Goal: Understand site structure: Understand site structure

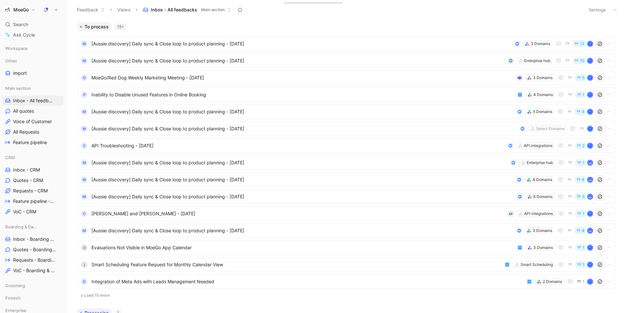
click at [26, 11] on h1 "MoeGo" at bounding box center [20, 10] width 15 height 6
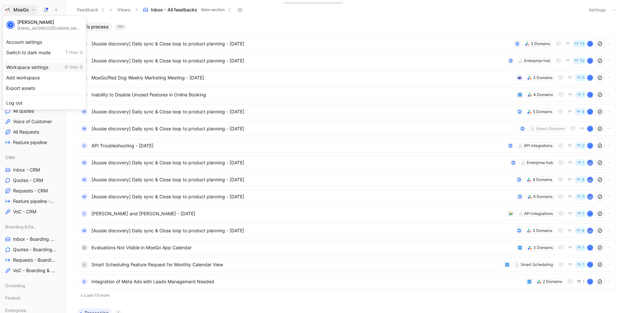
click at [34, 70] on div "Workspace settings G then S" at bounding box center [44, 67] width 80 height 10
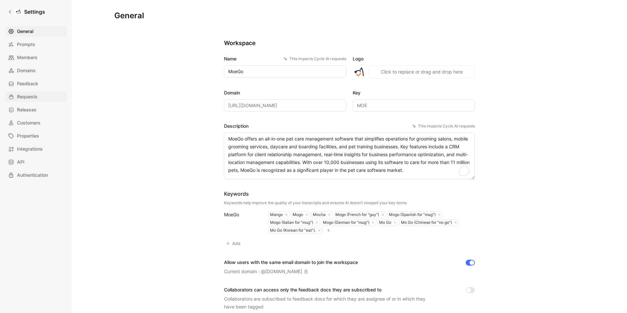
click at [28, 96] on span "Requests" at bounding box center [27, 97] width 21 height 8
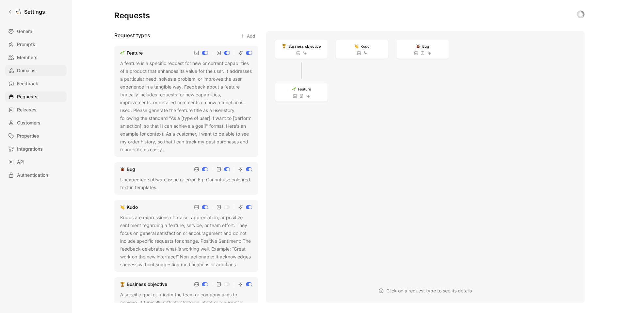
click at [26, 72] on span "Domains" at bounding box center [26, 71] width 19 height 8
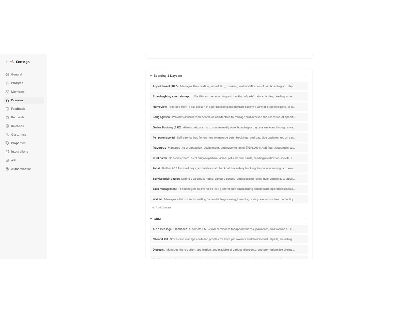
scroll to position [93, 0]
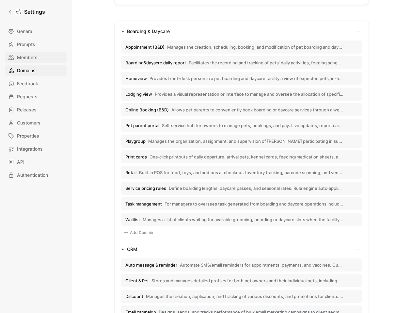
click at [35, 57] on span "Members" at bounding box center [27, 58] width 21 height 8
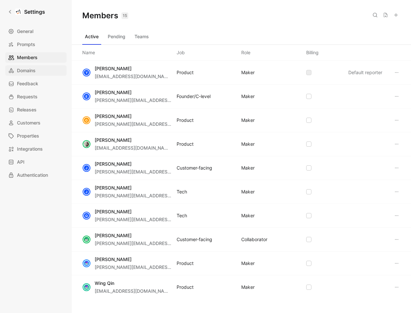
click at [29, 70] on span "Domains" at bounding box center [26, 71] width 19 height 8
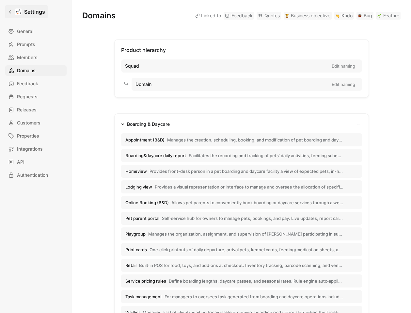
click at [34, 13] on h1 "Settings" at bounding box center [34, 12] width 21 height 8
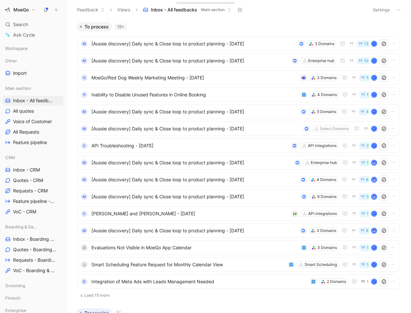
click at [29, 12] on button "MoeGo" at bounding box center [20, 9] width 35 height 9
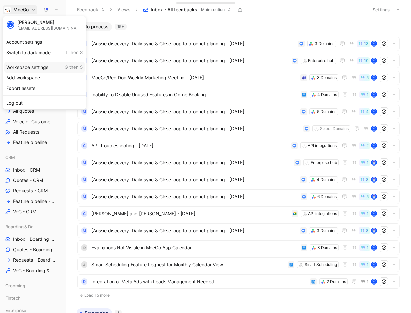
click at [26, 65] on div "Workspace settings G then S" at bounding box center [44, 67] width 80 height 10
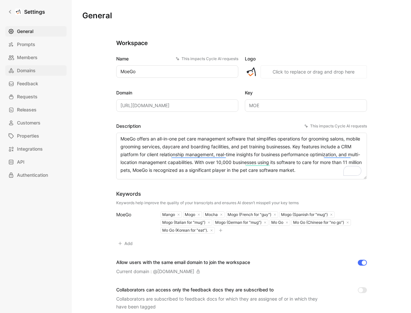
click at [20, 72] on span "Domains" at bounding box center [26, 71] width 19 height 8
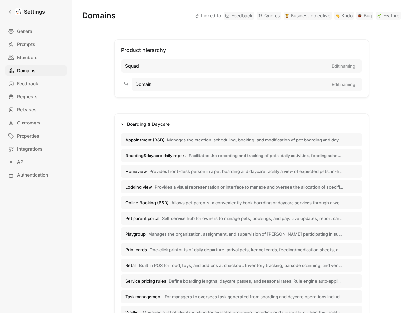
click at [158, 138] on span "Appointment (B&D)" at bounding box center [144, 140] width 39 height 6
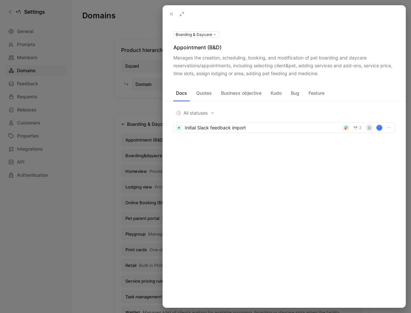
click at [171, 15] on icon at bounding box center [171, 13] width 5 height 5
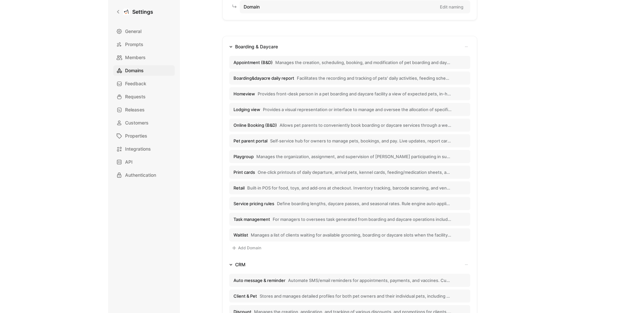
scroll to position [78, 0]
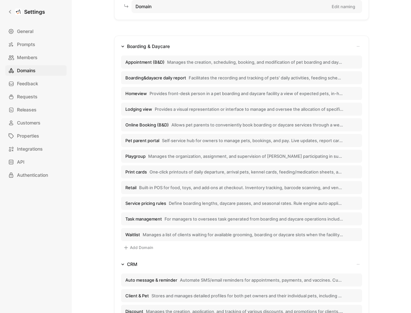
drag, startPoint x: 175, startPoint y: 45, endPoint x: 127, endPoint y: 45, distance: 47.7
click at [127, 45] on div "Boarding & Daycare" at bounding box center [241, 46] width 241 height 8
copy div "Boarding & Daycare"
click at [246, 121] on button "Online Booking (B&D) Allows pet parents to conveniently book boarding or daycar…" at bounding box center [241, 124] width 241 height 13
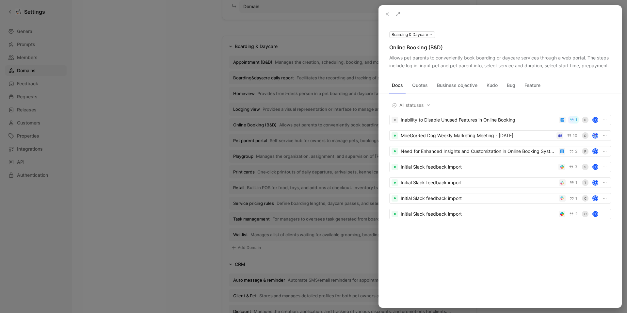
click at [389, 16] on icon at bounding box center [387, 13] width 5 height 5
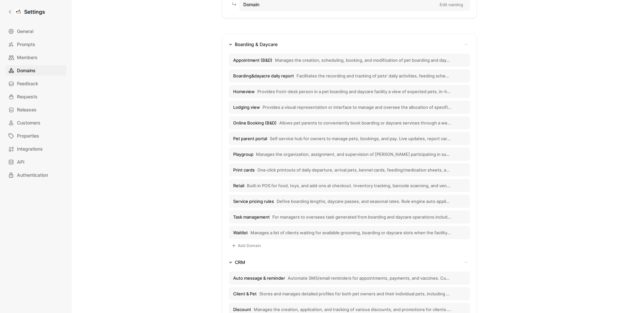
scroll to position [79, 0]
click at [270, 61] on span "Appointment (B&D)" at bounding box center [252, 60] width 39 height 6
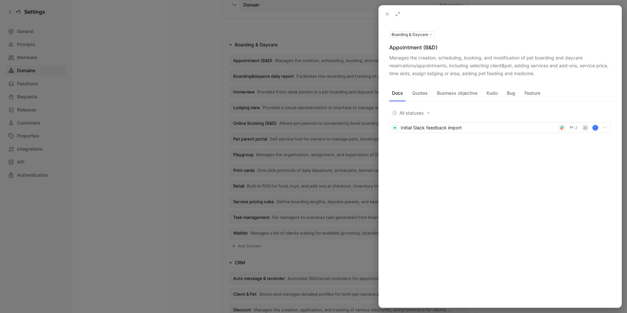
drag, startPoint x: 387, startPoint y: 47, endPoint x: 438, endPoint y: 48, distance: 50.9
click at [438, 48] on div "Boarding & Daycare Appointment (B&D) Manages the creation, scheduling, booking,…" at bounding box center [500, 53] width 243 height 47
copy div "Appointment (B&D)"
drag, startPoint x: 389, startPoint y: 57, endPoint x: 543, endPoint y: 70, distance: 155.3
click at [543, 70] on div "Boarding & Daycare Appointment (B&D) Manages the creation, scheduling, booking,…" at bounding box center [500, 53] width 243 height 47
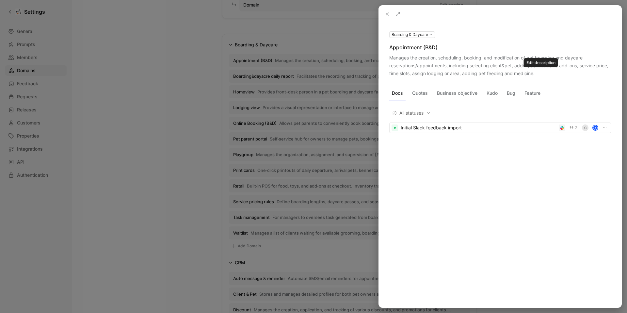
copy div "Manages the creation, scheduling, booking, and modification of pet boarding and…"
click at [387, 14] on use at bounding box center [387, 14] width 3 height 3
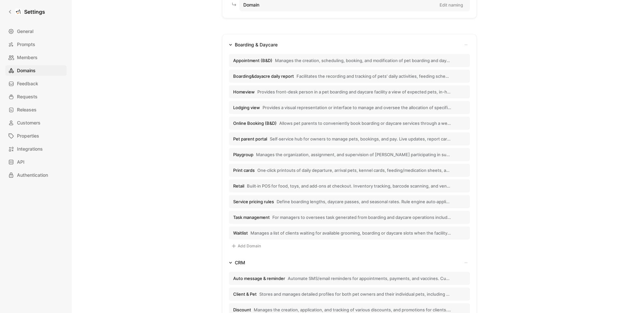
click at [250, 78] on span "Boarding&dayacre daily report" at bounding box center [263, 76] width 61 height 6
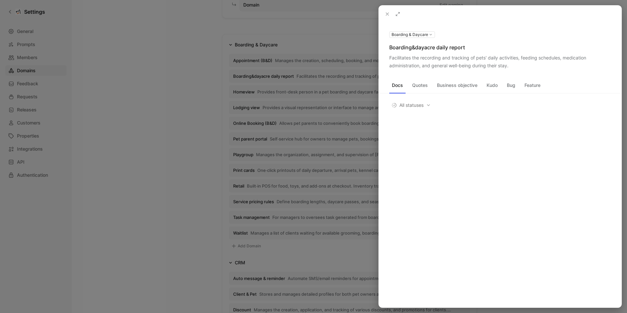
drag, startPoint x: 385, startPoint y: 48, endPoint x: 466, endPoint y: 44, distance: 80.8
click at [466, 44] on div "Boarding & Daycare Boarding&dayacre daily report Facilitates the recording and …" at bounding box center [500, 49] width 243 height 39
copy div "Boarding&dayacre daily report"
drag, startPoint x: 388, startPoint y: 58, endPoint x: 510, endPoint y: 67, distance: 123.1
click at [510, 67] on div "Boarding & Daycare Boarding&dayacre daily report Facilitates the recording and …" at bounding box center [500, 49] width 243 height 39
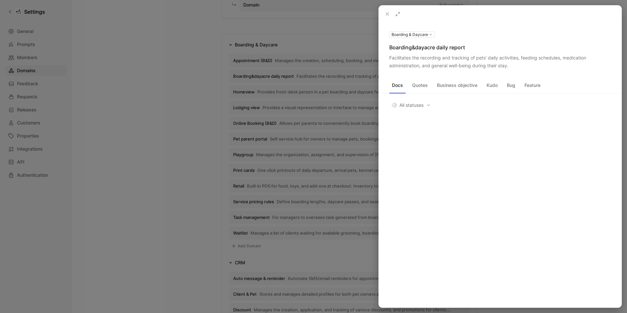
copy div "Facilitates the recording and tracking of pets' daily activities, feeding sched…"
click at [387, 12] on icon at bounding box center [387, 13] width 5 height 5
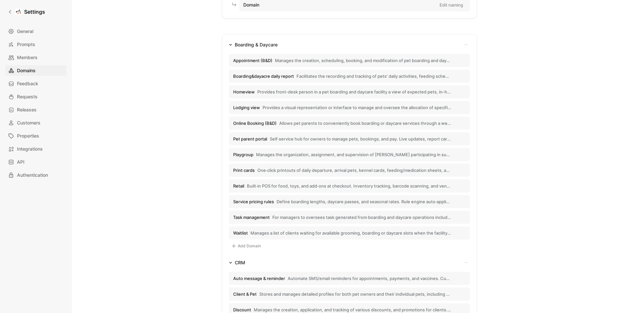
click at [239, 94] on span "Homeview" at bounding box center [244, 92] width 22 height 6
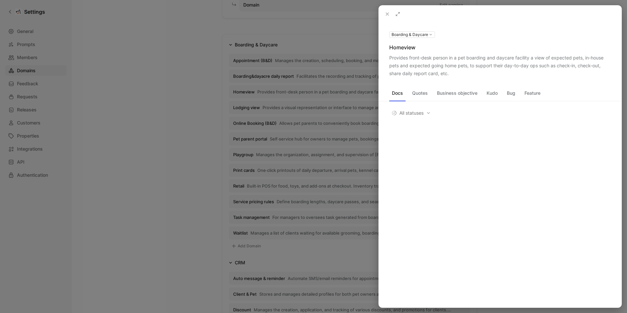
drag, startPoint x: 387, startPoint y: 46, endPoint x: 418, endPoint y: 48, distance: 31.1
click at [418, 48] on div "Boarding & Daycare Homeview Provides front-desk person in a pet boarding and da…" at bounding box center [500, 53] width 243 height 47
copy div "Homeview"
drag, startPoint x: 385, startPoint y: 57, endPoint x: 449, endPoint y: 74, distance: 66.7
click at [449, 74] on div "Boarding & Daycare Homeview Provides front-desk person in a pet boarding and da…" at bounding box center [500, 53] width 243 height 47
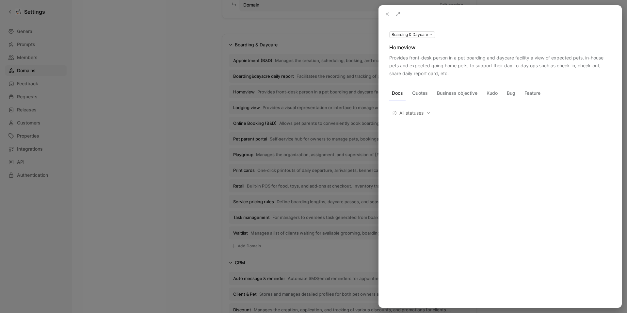
copy div "Provides front-desk person in a pet boarding and daycare facility a view of exp…"
click at [387, 13] on icon at bounding box center [387, 13] width 5 height 5
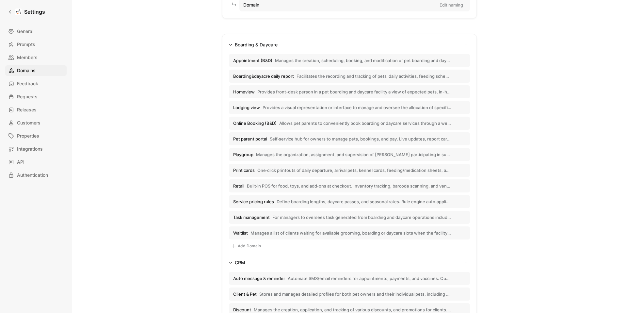
click at [250, 107] on span "Lodging view" at bounding box center [246, 107] width 27 height 6
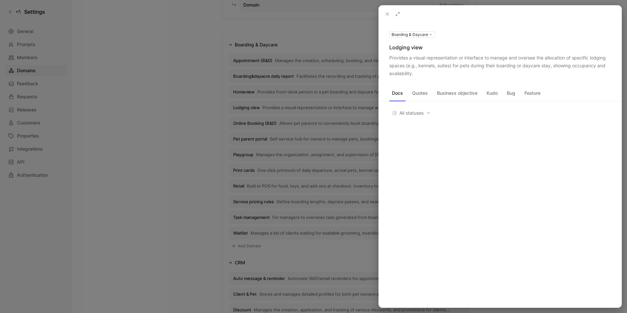
drag, startPoint x: 388, startPoint y: 48, endPoint x: 423, endPoint y: 49, distance: 35.6
click at [423, 49] on div "Boarding & Daycare Lodging view Provides a visual representation or interface t…" at bounding box center [500, 53] width 243 height 47
copy div "Lodging view"
drag, startPoint x: 384, startPoint y: 56, endPoint x: 442, endPoint y: 75, distance: 61.1
click at [442, 75] on div "Boarding & Daycare Lodging view Provides a visual representation or interface t…" at bounding box center [500, 53] width 243 height 47
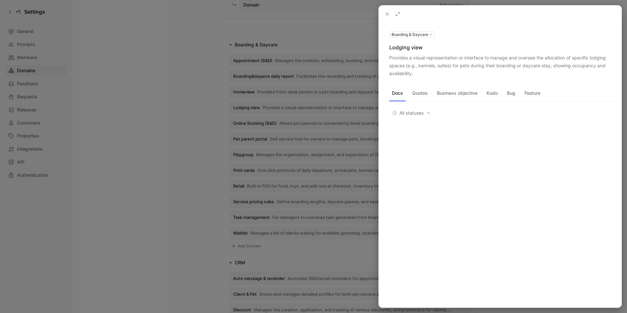
copy div "Provides a visual representation or interface to manage and oversee the allocat…"
click at [387, 14] on use at bounding box center [387, 14] width 3 height 3
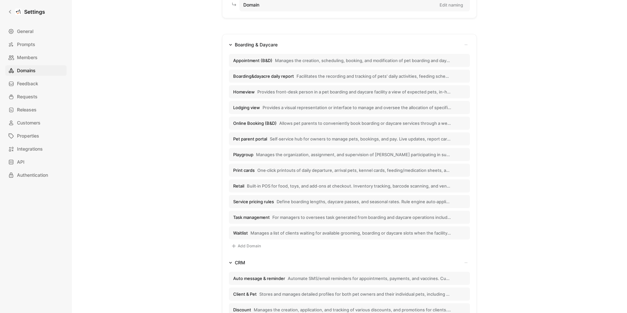
click at [248, 125] on span "Online Booking (B&D)" at bounding box center [254, 123] width 43 height 6
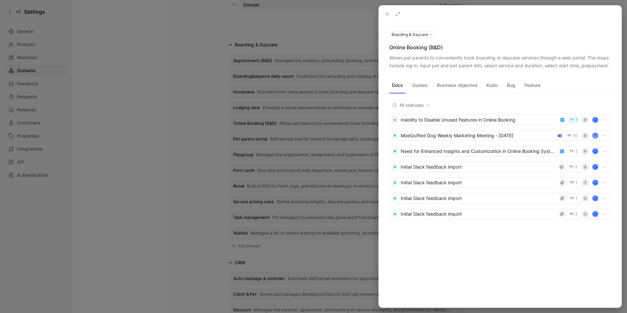
drag, startPoint x: 387, startPoint y: 47, endPoint x: 442, endPoint y: 50, distance: 55.6
click at [442, 50] on div "Boarding & Daycare Online Booking (B&D) Allows pet parents to conveniently book…" at bounding box center [500, 49] width 243 height 39
copy div "Online Booking (B&D)"
drag, startPoint x: 386, startPoint y: 59, endPoint x: 550, endPoint y: 71, distance: 164.3
click at [550, 70] on div "Boarding & Daycare Online Booking (B&D) Allows pet parents to conveniently book…" at bounding box center [500, 49] width 243 height 39
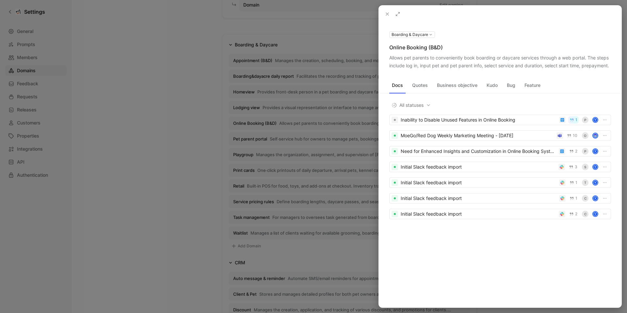
click at [386, 14] on icon at bounding box center [387, 13] width 5 height 5
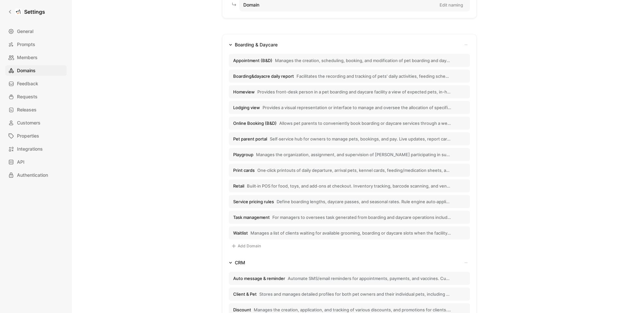
click at [247, 140] on span "Pet parent portal" at bounding box center [250, 139] width 34 height 6
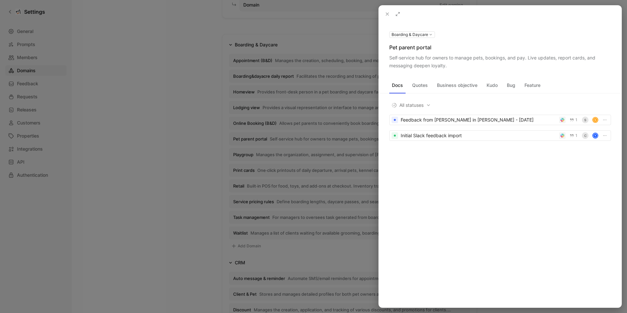
drag, startPoint x: 388, startPoint y: 48, endPoint x: 433, endPoint y: 48, distance: 44.7
click at [433, 48] on div "Boarding & Daycare Pet parent portal Self‑service hub for owners to manage pets…" at bounding box center [500, 49] width 243 height 39
drag, startPoint x: 385, startPoint y: 57, endPoint x: 448, endPoint y: 68, distance: 63.3
click at [448, 68] on div "Boarding & Daycare Pet parent portal Self‑service hub for owners to manage pets…" at bounding box center [500, 49] width 243 height 39
click at [241, 154] on div at bounding box center [313, 156] width 627 height 313
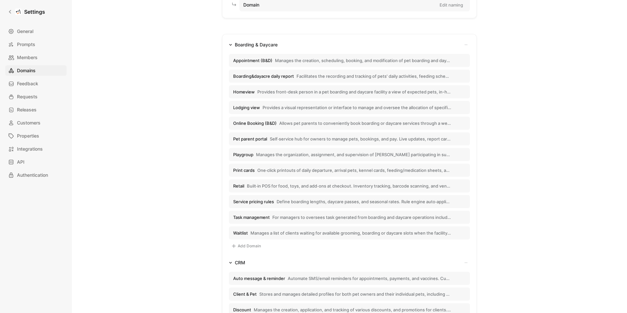
click at [245, 154] on span "Playgroup" at bounding box center [243, 155] width 20 height 6
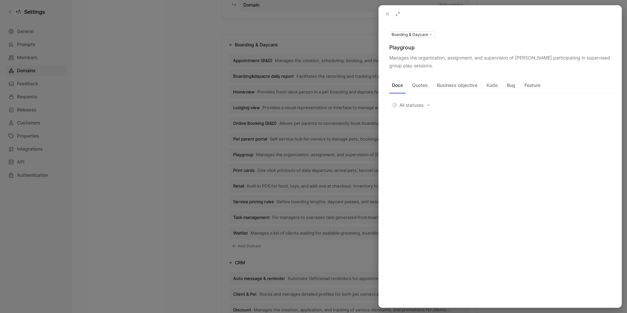
drag, startPoint x: 387, startPoint y: 47, endPoint x: 417, endPoint y: 48, distance: 29.4
click at [417, 48] on div "Boarding & Daycare Playgroup Manages the organization, assignment, and supervis…" at bounding box center [500, 49] width 243 height 39
drag, startPoint x: 387, startPoint y: 57, endPoint x: 409, endPoint y: 65, distance: 22.9
click at [409, 65] on div "Boarding & Daycare Playgroup Manages the organization, assignment, and supervis…" at bounding box center [500, 49] width 243 height 39
click at [247, 170] on div at bounding box center [313, 156] width 627 height 313
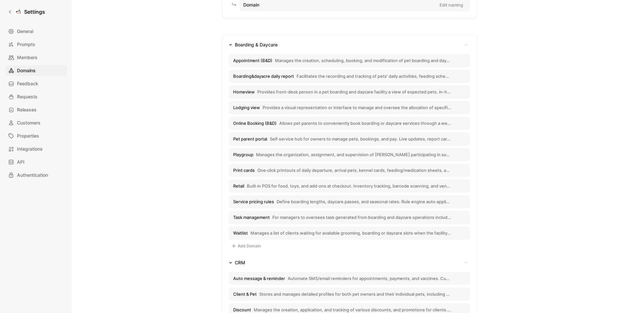
click at [240, 171] on span "Print cards" at bounding box center [244, 170] width 22 height 6
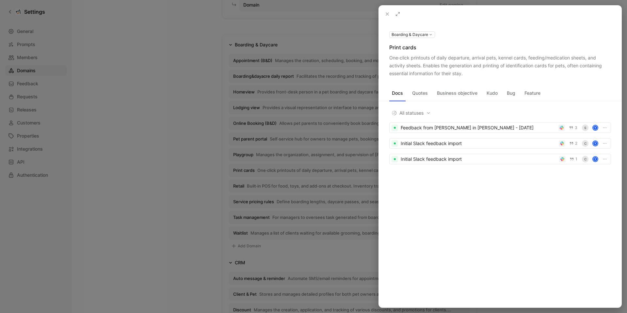
drag, startPoint x: 387, startPoint y: 42, endPoint x: 416, endPoint y: 45, distance: 29.0
click at [416, 45] on div "Boarding & Daycare Print cards One‑click printouts of daily departure, arrival …" at bounding box center [500, 53] width 243 height 47
drag, startPoint x: 384, startPoint y: 59, endPoint x: 465, endPoint y: 74, distance: 82.4
click at [465, 74] on div "Boarding & Daycare Print cards One‑click printouts of daily departure, arrival …" at bounding box center [500, 53] width 243 height 47
click at [238, 185] on div at bounding box center [313, 156] width 627 height 313
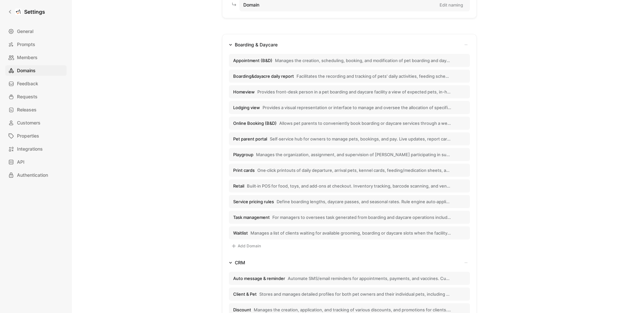
click at [237, 187] on span "Retail" at bounding box center [238, 186] width 11 height 6
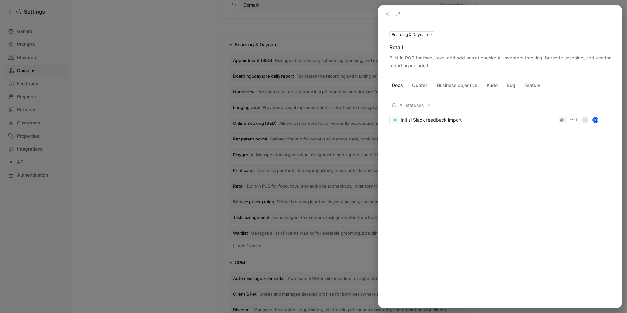
drag, startPoint x: 388, startPoint y: 47, endPoint x: 404, endPoint y: 49, distance: 16.1
click at [404, 49] on div "Boarding & Daycare Retail Built‑in POS for food, toys, and add‑ons at checkout.…" at bounding box center [500, 49] width 243 height 39
drag, startPoint x: 386, startPoint y: 55, endPoint x: 469, endPoint y: 69, distance: 83.8
click at [469, 69] on div "Boarding & Daycare Retail Built‑in POS for food, toys, and add‑ons at checkout.…" at bounding box center [500, 165] width 243 height 285
click at [391, 73] on div "Docs Quotes Business objective Kudo Bug Feature All statuses Initial Slack feed…" at bounding box center [500, 108] width 243 height 76
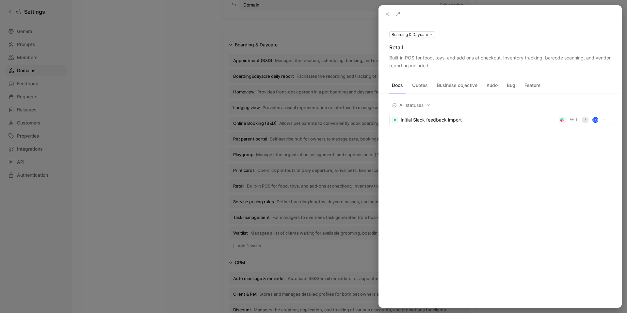
drag, startPoint x: 387, startPoint y: 59, endPoint x: 448, endPoint y: 64, distance: 60.6
click at [448, 64] on div "Boarding & Daycare Retail Built‑in POS for food, toys, and add‑ons at checkout.…" at bounding box center [500, 49] width 243 height 39
click at [250, 200] on div at bounding box center [313, 156] width 627 height 313
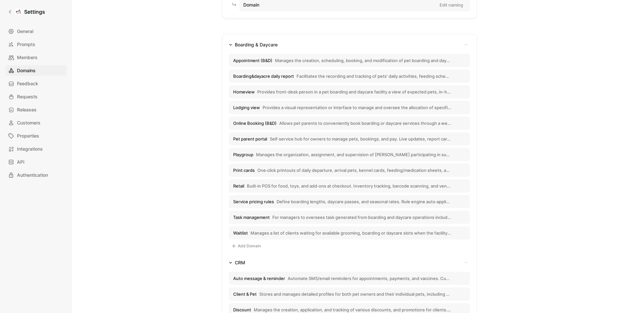
click at [244, 202] on span "Service pricing rules" at bounding box center [253, 202] width 41 height 6
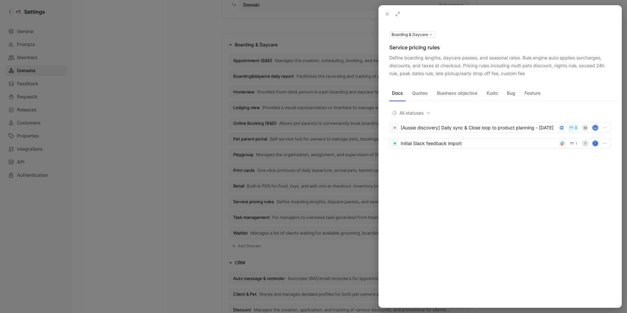
drag, startPoint x: 388, startPoint y: 47, endPoint x: 441, endPoint y: 50, distance: 52.9
click at [441, 50] on div "Boarding & Daycare Service pricing rules Define boarding lengths, daycare passe…" at bounding box center [500, 53] width 243 height 47
drag, startPoint x: 388, startPoint y: 56, endPoint x: 525, endPoint y: 75, distance: 139.0
click at [525, 75] on div "Boarding & Daycare Service pricing rules Define boarding lengths, daycare passe…" at bounding box center [500, 53] width 243 height 47
click at [249, 217] on div at bounding box center [313, 156] width 627 height 313
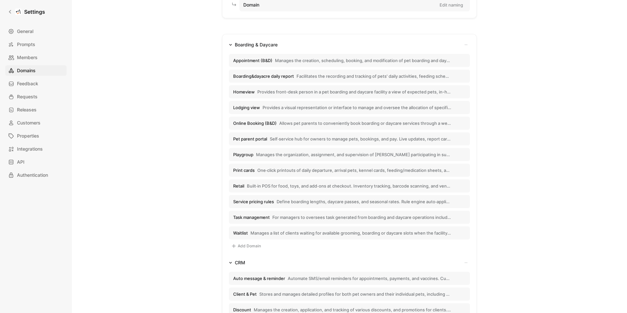
click at [256, 217] on span "Task management" at bounding box center [251, 217] width 37 height 6
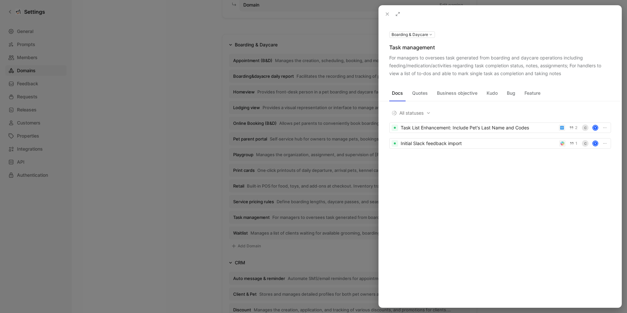
drag, startPoint x: 383, startPoint y: 45, endPoint x: 438, endPoint y: 45, distance: 54.9
click at [438, 45] on div "Boarding & Daycare Task management For managers to oversees task generated from…" at bounding box center [500, 53] width 243 height 47
drag, startPoint x: 385, startPoint y: 56, endPoint x: 565, endPoint y: 75, distance: 181.0
click at [565, 75] on div "Boarding & Daycare Task management For managers to oversees task generated from…" at bounding box center [500, 53] width 243 height 47
click at [239, 232] on div at bounding box center [313, 156] width 627 height 313
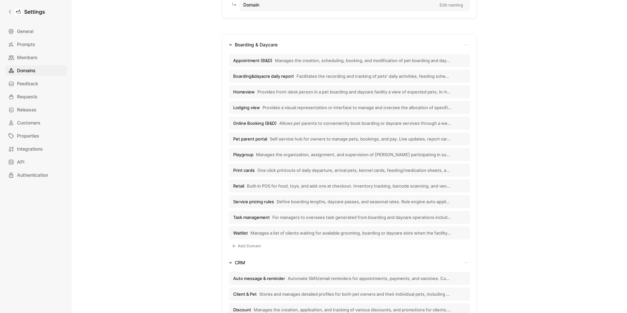
click at [238, 233] on span "Waitlist" at bounding box center [240, 233] width 15 height 6
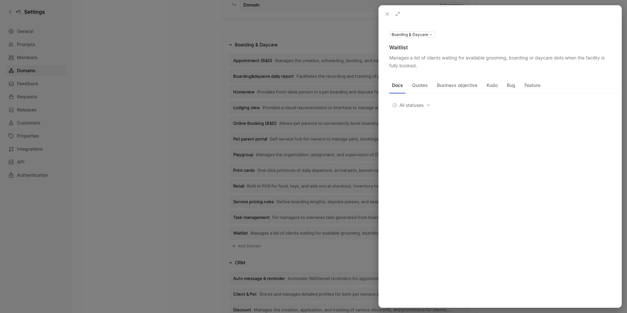
drag, startPoint x: 389, startPoint y: 48, endPoint x: 410, endPoint y: 49, distance: 21.2
click at [410, 49] on div "Waitlist" at bounding box center [500, 47] width 222 height 8
drag, startPoint x: 388, startPoint y: 57, endPoint x: 415, endPoint y: 63, distance: 28.0
click at [415, 63] on div "Boarding & Daycare Waitlist Manages a list of clients waiting for available gro…" at bounding box center [500, 49] width 243 height 39
click at [167, 182] on div at bounding box center [313, 156] width 627 height 313
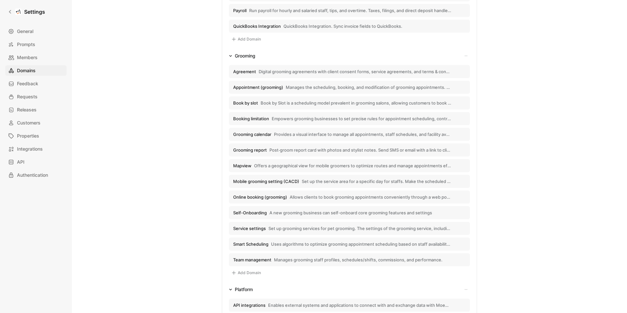
scroll to position [752, 0]
click at [248, 71] on span "Agreement" at bounding box center [244, 71] width 23 height 6
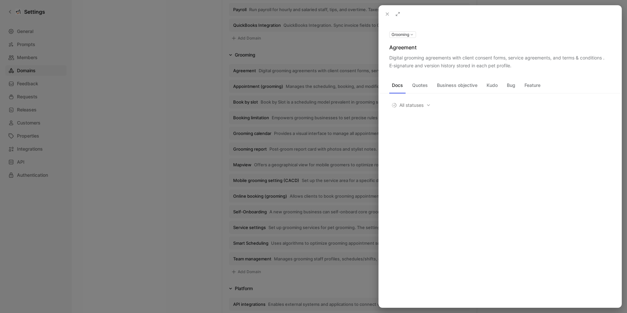
drag, startPoint x: 389, startPoint y: 48, endPoint x: 417, endPoint y: 49, distance: 28.4
click at [417, 49] on div "Grooming Agreement Digital grooming agreements with client consent forms, servi…" at bounding box center [500, 49] width 243 height 39
drag, startPoint x: 387, startPoint y: 56, endPoint x: 515, endPoint y: 63, distance: 128.2
click at [515, 63] on div "Grooming Agreement Digital grooming agreements with client consent forms, servi…" at bounding box center [500, 49] width 243 height 39
click at [240, 87] on div at bounding box center [313, 156] width 627 height 313
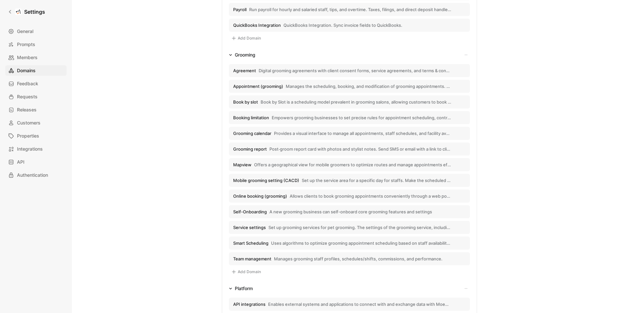
click at [255, 87] on span "Appointment (grooming)" at bounding box center [258, 86] width 50 height 6
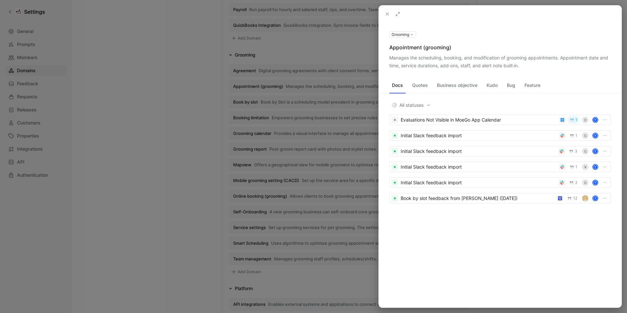
drag, startPoint x: 387, startPoint y: 46, endPoint x: 450, endPoint y: 47, distance: 63.0
click at [450, 47] on div "Grooming Appointment (grooming) Manages the scheduling, booking, and modificati…" at bounding box center [500, 49] width 243 height 39
drag, startPoint x: 389, startPoint y: 57, endPoint x: 521, endPoint y: 65, distance: 132.2
click at [521, 65] on div "Manages the scheduling, booking, and modification of grooming appointments. App…" at bounding box center [500, 62] width 222 height 16
click at [237, 101] on div at bounding box center [313, 156] width 627 height 313
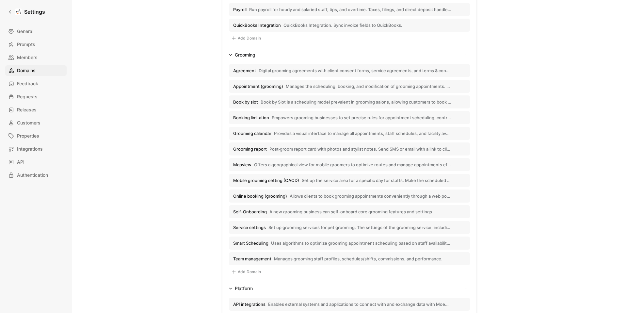
click at [245, 102] on span "Book by slot" at bounding box center [245, 102] width 25 height 6
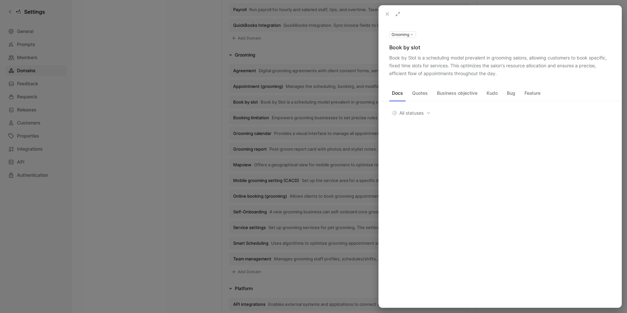
drag, startPoint x: 387, startPoint y: 47, endPoint x: 421, endPoint y: 49, distance: 33.4
click at [421, 49] on div "Grooming Book by slot Book by Slot is a scheduling model prevalent in grooming …" at bounding box center [500, 53] width 243 height 47
drag, startPoint x: 388, startPoint y: 57, endPoint x: 497, endPoint y: 74, distance: 111.0
click at [497, 74] on div "Grooming Book by slot Book by Slot is a scheduling model prevalent in grooming …" at bounding box center [500, 53] width 243 height 47
click at [164, 183] on div at bounding box center [313, 156] width 627 height 313
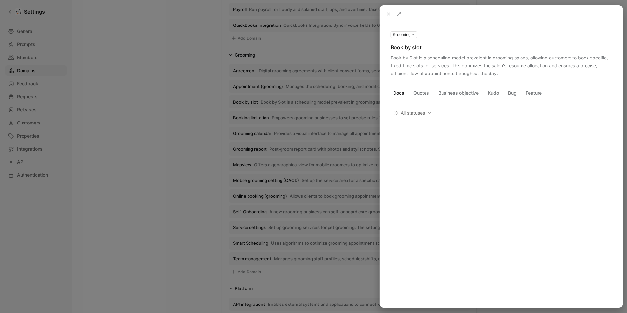
click at [164, 183] on div at bounding box center [313, 156] width 627 height 313
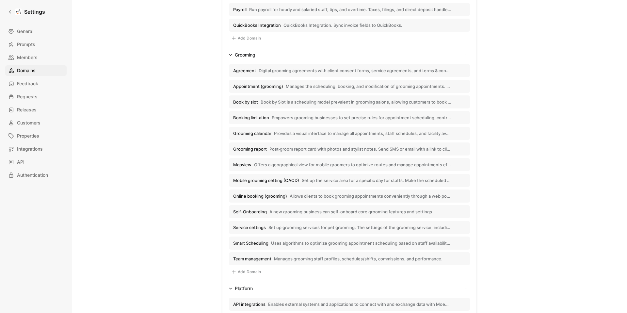
click at [244, 117] on span "Booking limitation" at bounding box center [251, 118] width 36 height 6
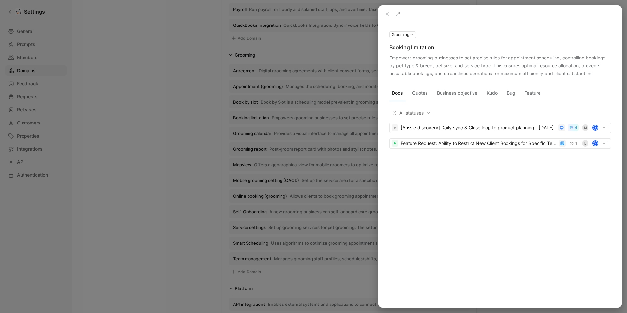
drag, startPoint x: 388, startPoint y: 48, endPoint x: 435, endPoint y: 49, distance: 46.7
click at [435, 49] on div "Grooming Booking limitation Empowers grooming businesses to set precise rules f…" at bounding box center [500, 53] width 243 height 47
click at [385, 57] on div "Grooming Booking limitation Empowers grooming businesses to set precise rules f…" at bounding box center [500, 53] width 243 height 47
drag, startPoint x: 385, startPoint y: 57, endPoint x: 596, endPoint y: 75, distance: 211.0
click at [596, 75] on div "Grooming Booking limitation Empowers grooming businesses to set precise rules f…" at bounding box center [500, 53] width 243 height 47
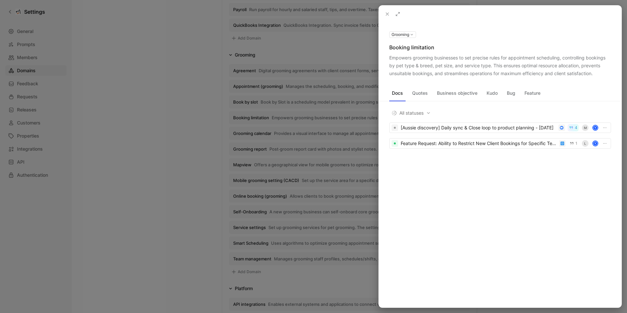
click at [250, 134] on div at bounding box center [313, 156] width 627 height 313
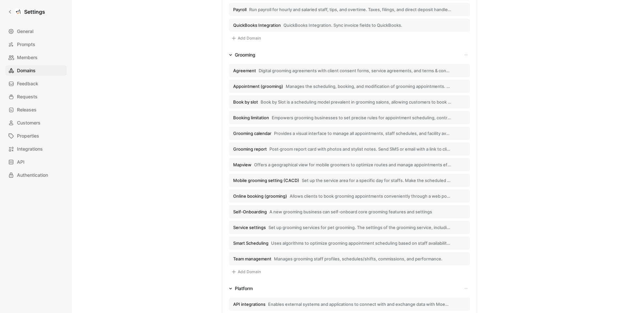
click at [246, 134] on span "Grooming calendar" at bounding box center [252, 133] width 38 height 6
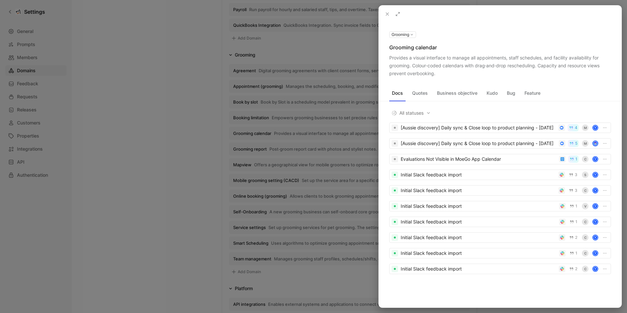
drag, startPoint x: 387, startPoint y: 48, endPoint x: 437, endPoint y: 49, distance: 50.3
click at [437, 49] on div "Grooming Grooming calendar Provides a visual interface to manage all appointmen…" at bounding box center [500, 53] width 243 height 47
drag, startPoint x: 388, startPoint y: 57, endPoint x: 435, endPoint y: 73, distance: 49.7
click at [435, 73] on div "Grooming Grooming calendar Provides a visual interface to manage all appointmen…" at bounding box center [500, 53] width 243 height 47
click at [248, 150] on div at bounding box center [313, 156] width 627 height 313
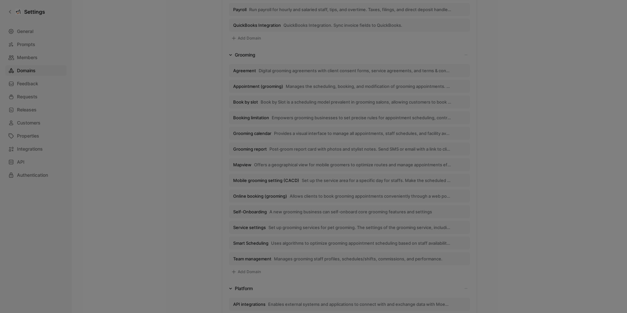
click at [254, 150] on span "Grooming report" at bounding box center [250, 149] width 34 height 6
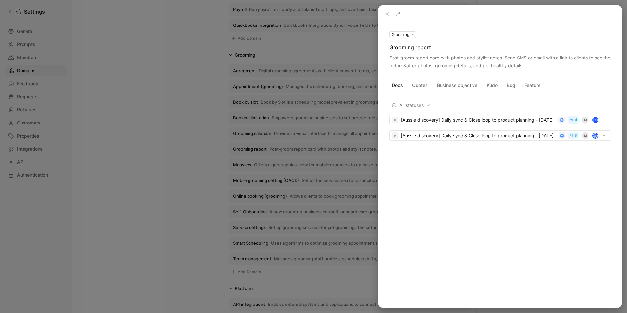
drag, startPoint x: 390, startPoint y: 45, endPoint x: 433, endPoint y: 45, distance: 43.1
click at [433, 45] on div "Grooming report" at bounding box center [500, 47] width 222 height 8
drag, startPoint x: 532, startPoint y: 65, endPoint x: 385, endPoint y: 60, distance: 146.7
click at [385, 60] on div "Grooming Grooming report Post‑groom report card with photos and stylist notes. …" at bounding box center [500, 49] width 243 height 39
click at [240, 165] on div at bounding box center [313, 156] width 627 height 313
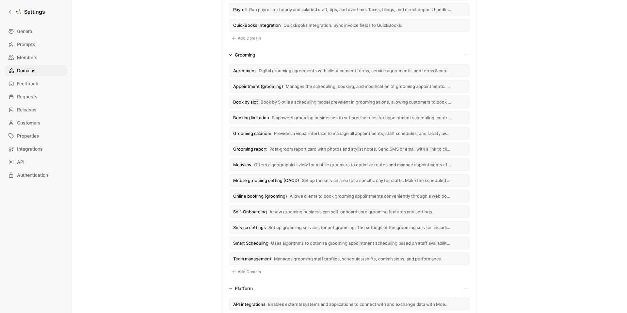
click at [245, 165] on span "Mapview" at bounding box center [242, 165] width 18 height 6
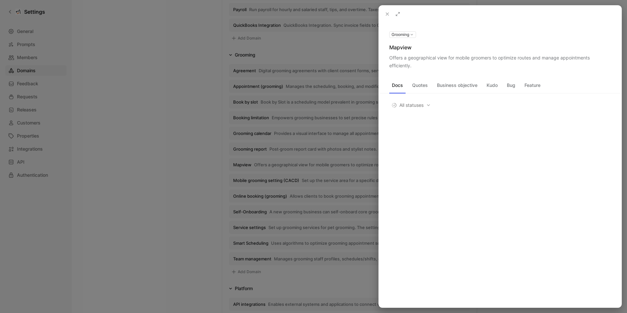
drag, startPoint x: 385, startPoint y: 46, endPoint x: 410, endPoint y: 47, distance: 25.8
click at [410, 47] on div "Grooming Mapview Offers a geographical view for mobile groomers to optimize rou…" at bounding box center [500, 49] width 243 height 39
drag, startPoint x: 386, startPoint y: 57, endPoint x: 417, endPoint y: 65, distance: 32.6
click at [417, 65] on div "Grooming Mapview Offers a geographical view for mobile groomers to optimize rou…" at bounding box center [500, 49] width 243 height 39
click at [388, 15] on use at bounding box center [387, 14] width 3 height 3
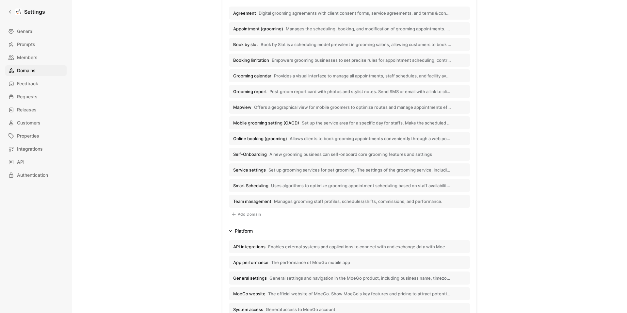
scroll to position [816, 0]
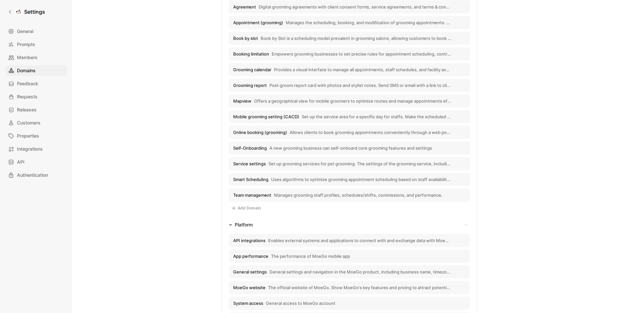
click at [251, 118] on span "Mobile grooming setting (CACD)" at bounding box center [266, 117] width 66 height 6
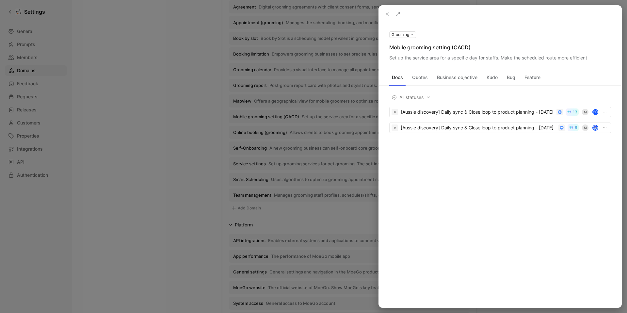
drag, startPoint x: 387, startPoint y: 48, endPoint x: 470, endPoint y: 49, distance: 82.3
click at [470, 49] on div "Grooming Mobile grooming setting (CACD) Set up the service area for a specific …" at bounding box center [500, 45] width 243 height 31
drag, startPoint x: 390, startPoint y: 58, endPoint x: 588, endPoint y: 59, distance: 198.5
click at [588, 59] on div "Set up the service area for a specific day for staffs. Make the scheduled route…" at bounding box center [500, 58] width 222 height 8
click at [252, 131] on div at bounding box center [313, 156] width 627 height 313
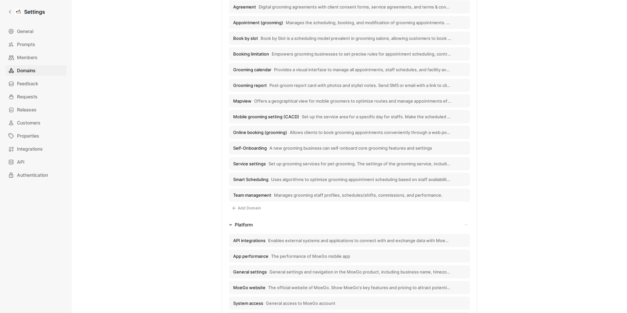
click at [252, 131] on span "Online booking (grooming)" at bounding box center [260, 132] width 54 height 6
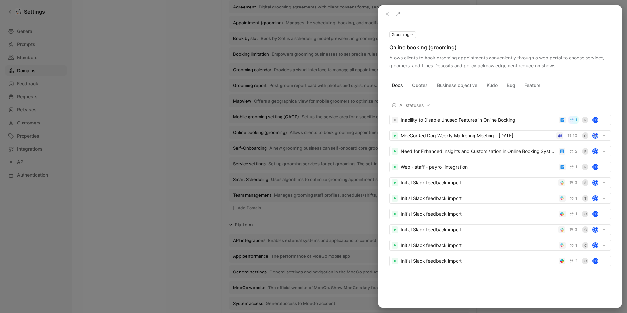
click at [395, 48] on div "Online booking (grooming)" at bounding box center [500, 47] width 222 height 8
drag, startPoint x: 390, startPoint y: 48, endPoint x: 457, endPoint y: 48, distance: 66.9
click at [457, 48] on div "Online booking (grooming)" at bounding box center [500, 47] width 222 height 8
drag, startPoint x: 557, startPoint y: 64, endPoint x: 388, endPoint y: 58, distance: 168.6
click at [388, 58] on div "Grooming Online booking (grooming) Allows clients to book grooming appointments…" at bounding box center [500, 49] width 243 height 39
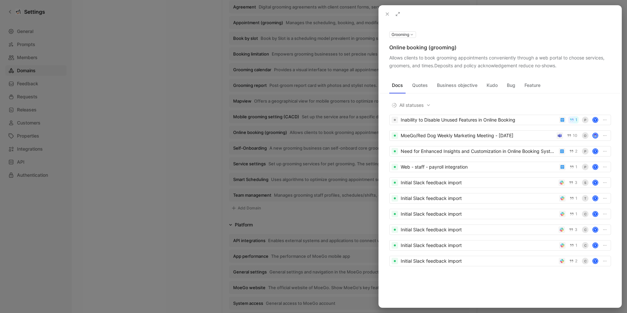
click at [388, 12] on icon at bounding box center [387, 13] width 5 height 5
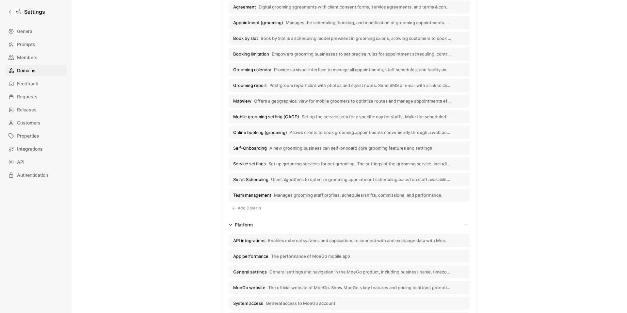
click at [249, 146] on span "Self-Onboarding" at bounding box center [250, 148] width 34 height 6
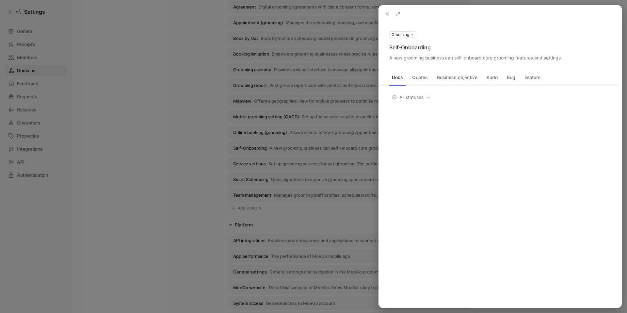
drag, startPoint x: 390, startPoint y: 48, endPoint x: 432, endPoint y: 49, distance: 42.1
click at [432, 49] on div "Self-Onboarding" at bounding box center [500, 47] width 222 height 8
drag, startPoint x: 387, startPoint y: 58, endPoint x: 566, endPoint y: 60, distance: 178.6
click at [566, 60] on div "Grooming Self-Onboarding A new grooming business can self-onboard core grooming…" at bounding box center [500, 45] width 243 height 31
click at [389, 13] on icon at bounding box center [387, 13] width 5 height 5
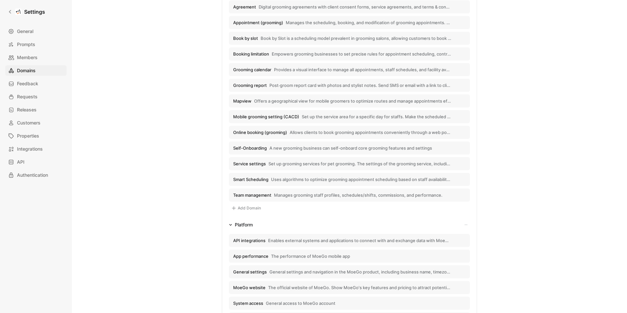
click at [253, 165] on span "Service settings" at bounding box center [249, 164] width 33 height 6
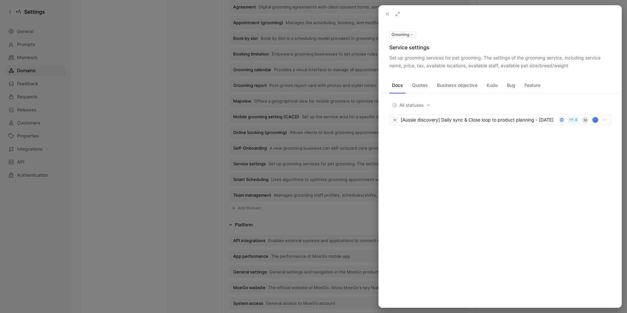
drag, startPoint x: 390, startPoint y: 47, endPoint x: 429, endPoint y: 48, distance: 39.8
click at [430, 48] on div "Service settings" at bounding box center [500, 47] width 222 height 8
drag, startPoint x: 387, startPoint y: 56, endPoint x: 569, endPoint y: 68, distance: 182.5
click at [569, 68] on div "Grooming Service settings Set up grooming services for pet grooming. The settin…" at bounding box center [500, 49] width 243 height 39
click at [252, 178] on div at bounding box center [313, 156] width 627 height 313
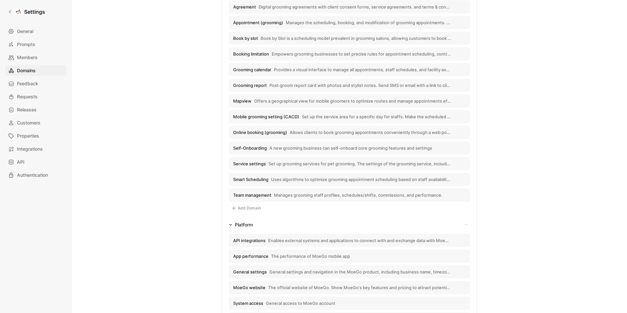
click at [250, 179] on span "Smart Scheduling" at bounding box center [250, 179] width 35 height 6
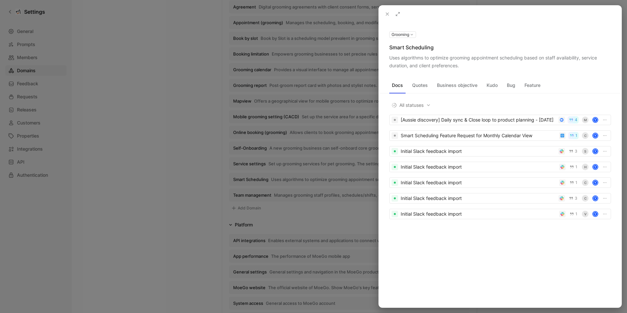
drag, startPoint x: 385, startPoint y: 45, endPoint x: 432, endPoint y: 45, distance: 47.0
click at [432, 45] on div "Grooming Smart Scheduling Uses algorithms to optimize grooming appointment sche…" at bounding box center [500, 49] width 243 height 39
drag, startPoint x: 390, startPoint y: 58, endPoint x: 460, endPoint y: 65, distance: 70.5
click at [460, 65] on div "Uses algorithms to optimize grooming appointment scheduling based on staff avai…" at bounding box center [500, 62] width 222 height 16
click at [256, 193] on div at bounding box center [313, 156] width 627 height 313
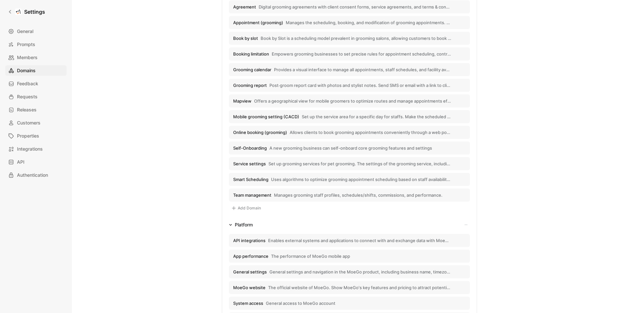
click at [266, 197] on span "Team management" at bounding box center [252, 195] width 38 height 6
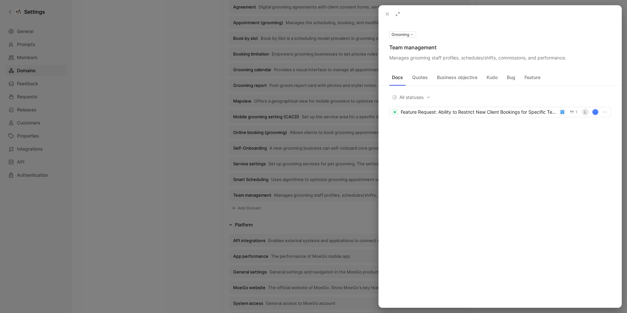
drag, startPoint x: 387, startPoint y: 47, endPoint x: 437, endPoint y: 51, distance: 50.4
click at [437, 51] on div "Grooming Team management Manages grooming staff profiles, schedules/shifts, com…" at bounding box center [500, 45] width 243 height 31
drag, startPoint x: 389, startPoint y: 56, endPoint x: 566, endPoint y: 57, distance: 177.3
click at [566, 57] on div "Grooming Team management Manages grooming staff profiles, schedules/shifts, com…" at bounding box center [500, 45] width 243 height 31
click at [388, 14] on icon at bounding box center [387, 13] width 5 height 5
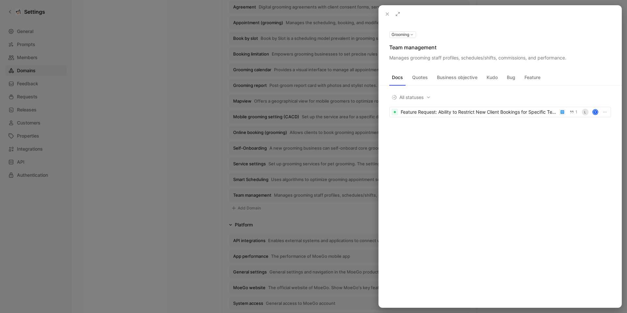
click at [388, 14] on icon at bounding box center [387, 13] width 5 height 5
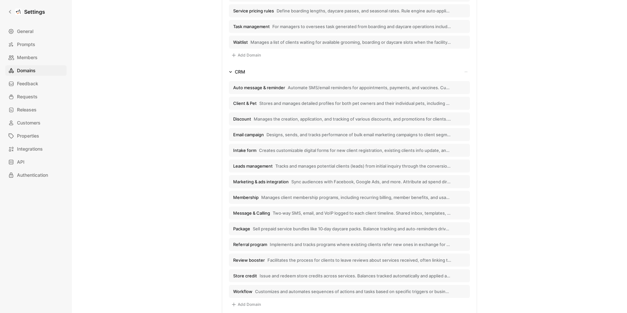
scroll to position [298, 0]
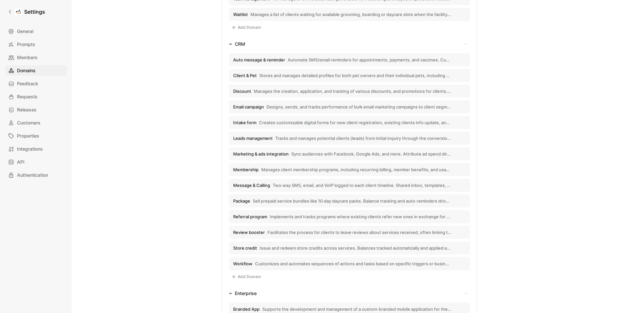
click at [263, 60] on span "Auto message & reminder" at bounding box center [259, 60] width 52 height 6
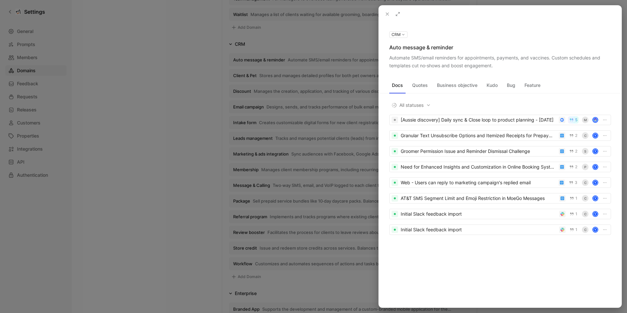
drag, startPoint x: 390, startPoint y: 47, endPoint x: 453, endPoint y: 48, distance: 63.0
click at [453, 48] on div "Auto message & reminder" at bounding box center [500, 47] width 222 height 8
drag, startPoint x: 387, startPoint y: 57, endPoint x: 496, endPoint y: 66, distance: 108.8
click at [496, 66] on div "CRM Auto message & reminder Automate SMS/email reminders for appointments, paym…" at bounding box center [500, 49] width 243 height 39
click at [279, 75] on div at bounding box center [313, 156] width 627 height 313
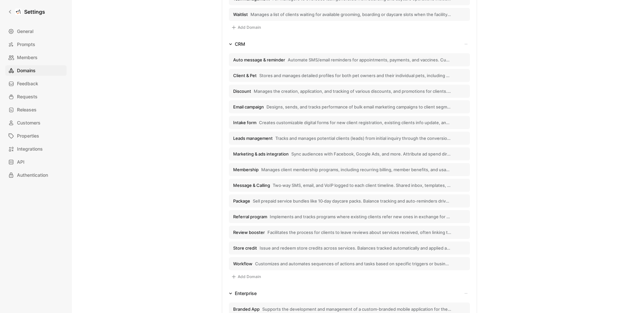
click at [269, 76] on span "Stores and manages detailed profiles for both pet owners and their individual p…" at bounding box center [355, 75] width 192 height 6
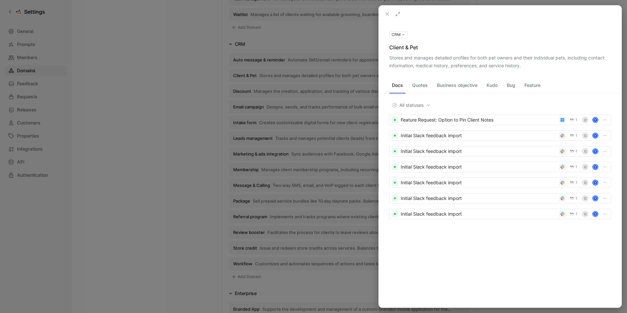
drag, startPoint x: 389, startPoint y: 56, endPoint x: 524, endPoint y: 69, distance: 135.1
click at [524, 69] on div "Stores and manages detailed profiles for both pet owners and their individual p…" at bounding box center [500, 62] width 222 height 16
click at [233, 88] on div at bounding box center [313, 156] width 627 height 313
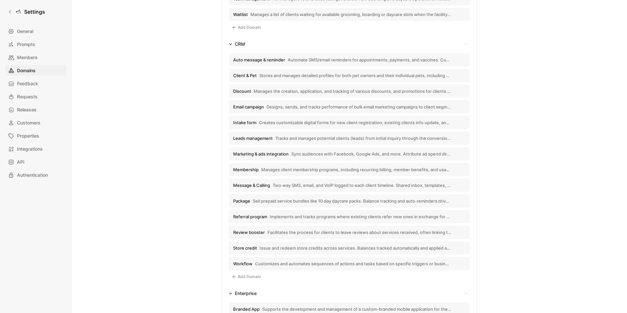
click at [237, 89] on span "Discount" at bounding box center [242, 91] width 18 height 6
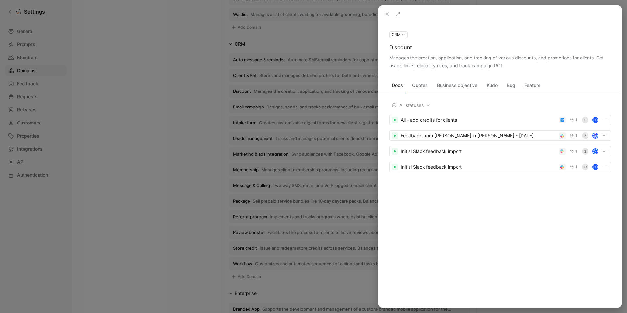
drag, startPoint x: 389, startPoint y: 56, endPoint x: 503, endPoint y: 69, distance: 114.6
click at [503, 69] on div "Manages the creation, application, and tracking of various discounts, and promo…" at bounding box center [500, 62] width 222 height 16
click at [247, 108] on div at bounding box center [313, 156] width 627 height 313
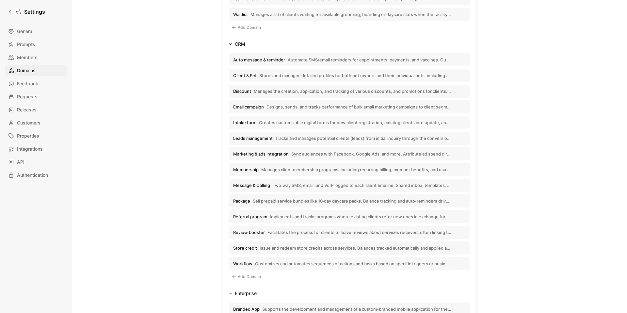
click at [246, 108] on span "Email campaign" at bounding box center [248, 107] width 31 height 6
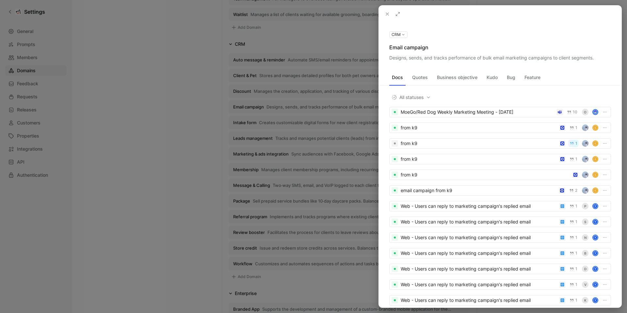
drag, startPoint x: 388, startPoint y: 56, endPoint x: 596, endPoint y: 57, distance: 208.0
click at [596, 57] on div "CRM Email campaign Designs, sends, and tracks performance of bulk email marketi…" at bounding box center [500, 45] width 243 height 31
click at [241, 123] on div at bounding box center [313, 156] width 627 height 313
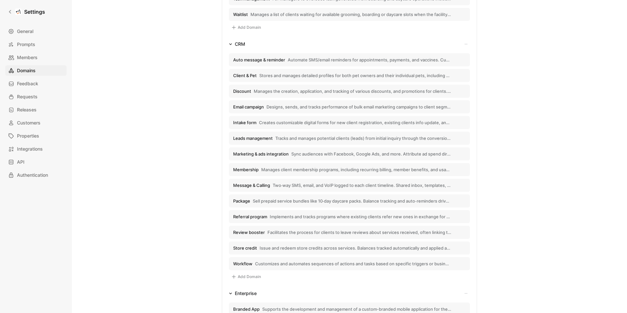
click at [241, 123] on span "Intake form" at bounding box center [244, 123] width 23 height 6
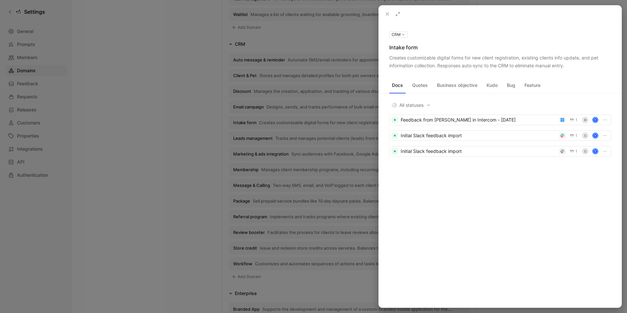
drag, startPoint x: 388, startPoint y: 56, endPoint x: 568, endPoint y: 68, distance: 180.3
click at [568, 68] on div "CRM Intake form Creates customizable digital forms for new client registration,…" at bounding box center [500, 49] width 243 height 39
click at [258, 139] on div at bounding box center [313, 156] width 627 height 313
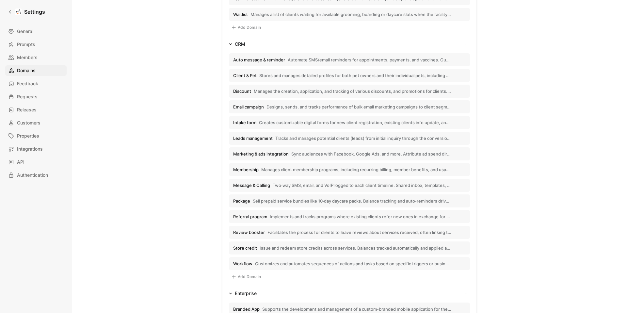
click at [262, 139] on span "Leads management" at bounding box center [253, 138] width 40 height 6
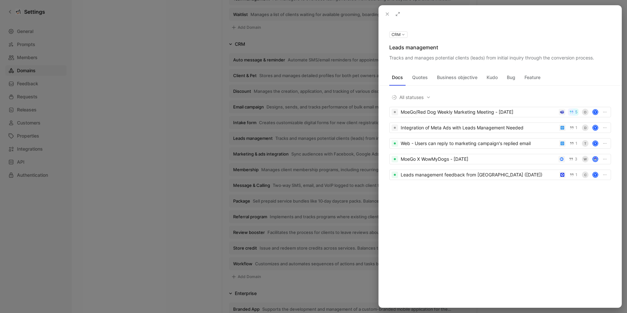
drag, startPoint x: 389, startPoint y: 48, endPoint x: 475, endPoint y: 44, distance: 86.6
click at [475, 44] on div "Leads management" at bounding box center [500, 47] width 222 height 8
drag, startPoint x: 595, startPoint y: 58, endPoint x: 385, endPoint y: 56, distance: 210.6
click at [385, 56] on div "CRM Leads management Tracks and manages potential clients (leads) from initial …" at bounding box center [500, 45] width 243 height 31
click at [253, 154] on div at bounding box center [313, 156] width 627 height 313
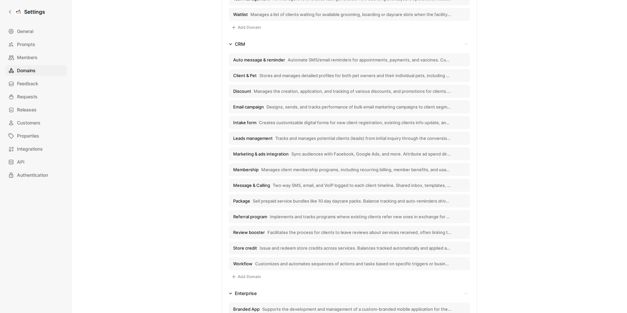
click at [265, 154] on span "Marketing & ads integration" at bounding box center [261, 154] width 56 height 6
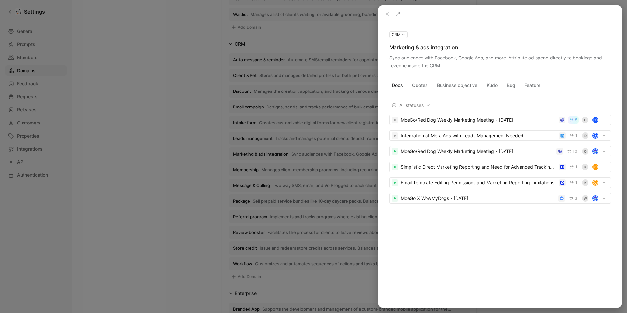
drag, startPoint x: 441, startPoint y: 67, endPoint x: 384, endPoint y: 58, distance: 57.7
click at [384, 58] on div "CRM Marketing & ads integration Sync audiences with Facebook, Google Ads, and m…" at bounding box center [500, 49] width 243 height 39
click at [242, 171] on div at bounding box center [313, 156] width 627 height 313
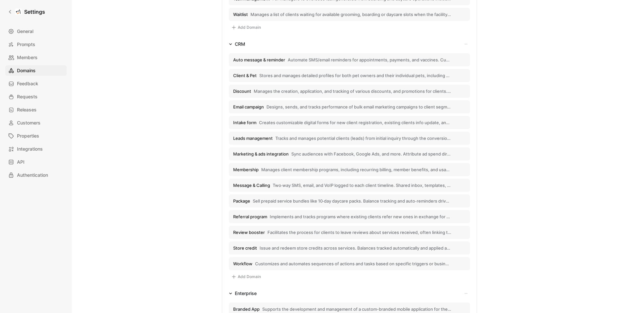
click at [250, 170] on span "Membership" at bounding box center [245, 170] width 25 height 6
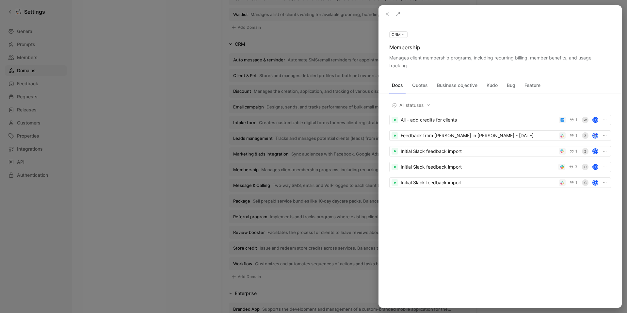
drag, startPoint x: 389, startPoint y: 58, endPoint x: 407, endPoint y: 67, distance: 20.0
click at [407, 67] on div "Manages client membership programs, including recurring billing, member benefit…" at bounding box center [500, 62] width 222 height 16
click at [248, 185] on div at bounding box center [313, 156] width 627 height 313
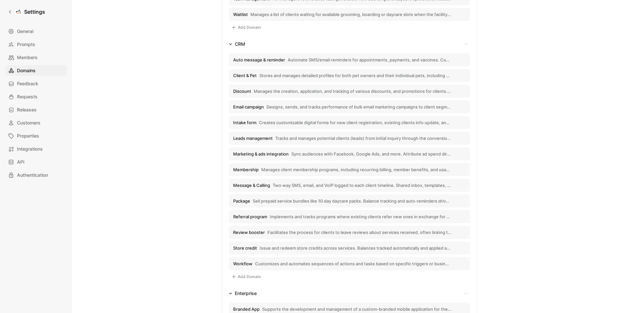
click at [244, 187] on span "Message & Calling" at bounding box center [251, 185] width 37 height 6
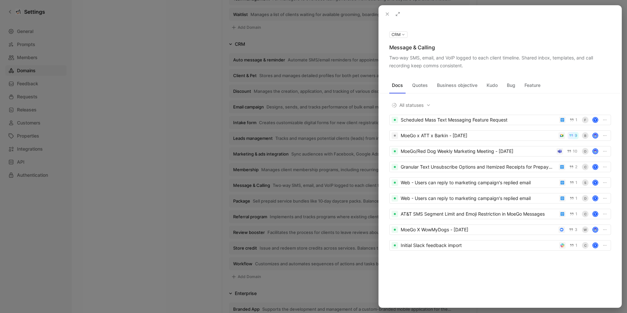
drag, startPoint x: 385, startPoint y: 58, endPoint x: 464, endPoint y: 67, distance: 79.2
click at [464, 67] on div "CRM Message & Calling Two‑way SMS, email, and VoIP logged to each client timeli…" at bounding box center [500, 49] width 243 height 39
click at [240, 202] on div at bounding box center [313, 156] width 627 height 313
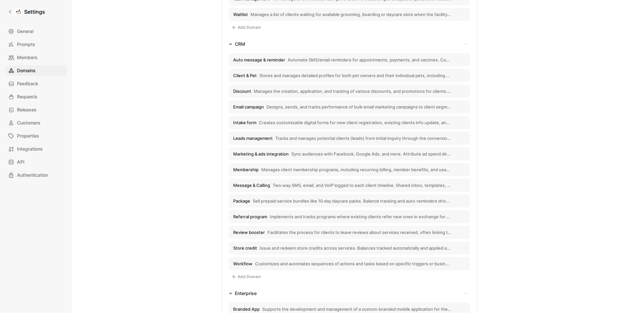
click at [247, 199] on span "Package" at bounding box center [241, 201] width 17 height 6
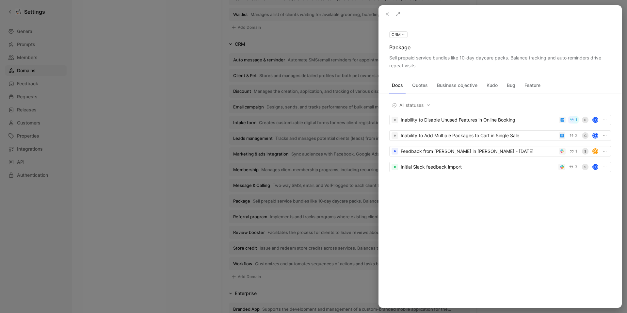
drag, startPoint x: 388, startPoint y: 56, endPoint x: 418, endPoint y: 67, distance: 31.5
click at [418, 67] on div "CRM Package Sell prepaid service bundles like 10‑day daycare packs. Balance tra…" at bounding box center [500, 49] width 243 height 39
click at [249, 216] on div at bounding box center [313, 156] width 627 height 313
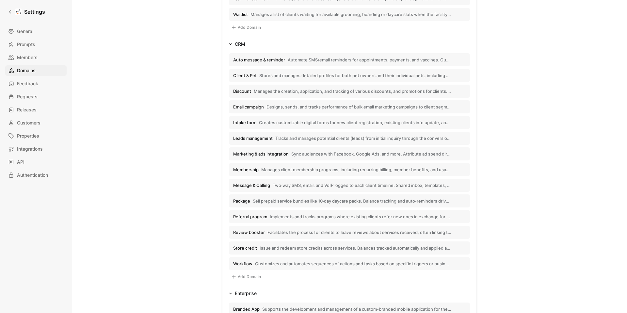
click at [253, 216] on span "Referral program" at bounding box center [250, 217] width 34 height 6
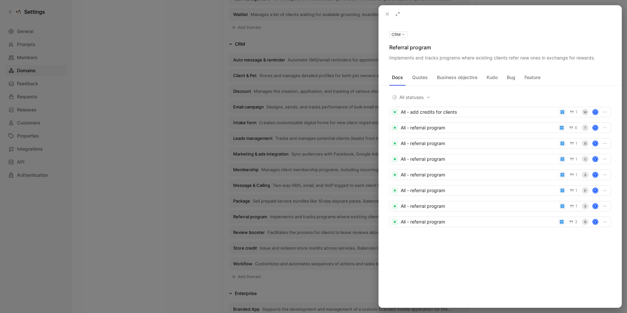
drag, startPoint x: 387, startPoint y: 57, endPoint x: 598, endPoint y: 56, distance: 210.3
click at [598, 56] on div "CRM Referral program Implements and tracks programs where existing clients refe…" at bounding box center [500, 45] width 243 height 31
click at [253, 231] on div at bounding box center [313, 156] width 627 height 313
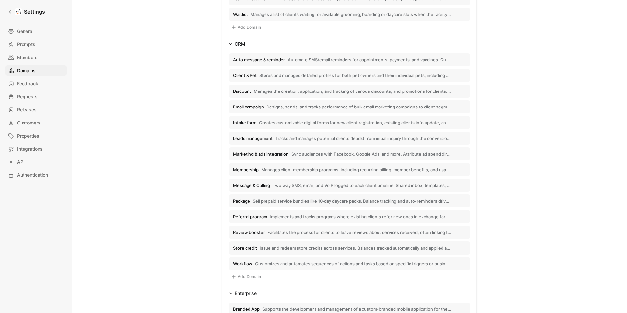
click at [252, 232] on span "Review booster" at bounding box center [249, 232] width 32 height 6
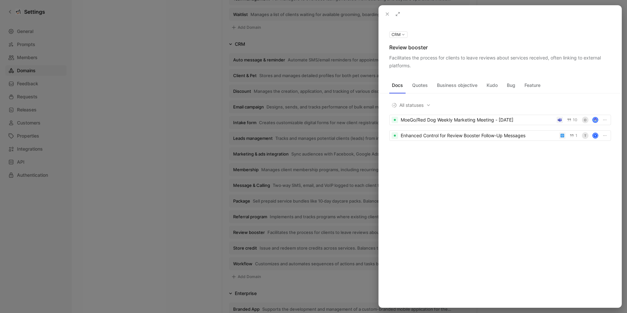
drag, startPoint x: 389, startPoint y: 56, endPoint x: 411, endPoint y: 63, distance: 24.1
click at [411, 63] on div "CRM Review booster Facilitates the process for clients to leave reviews about s…" at bounding box center [500, 49] width 243 height 39
click at [249, 246] on div at bounding box center [313, 156] width 627 height 313
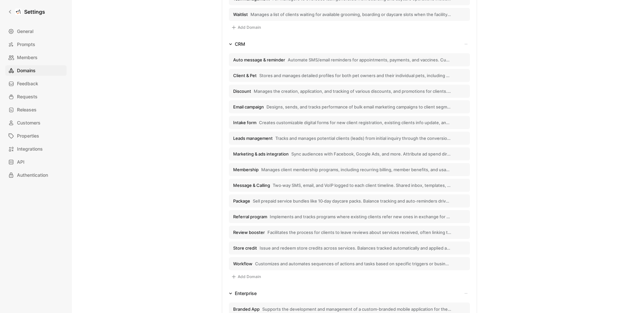
click at [246, 247] on span "Store credit" at bounding box center [245, 248] width 24 height 6
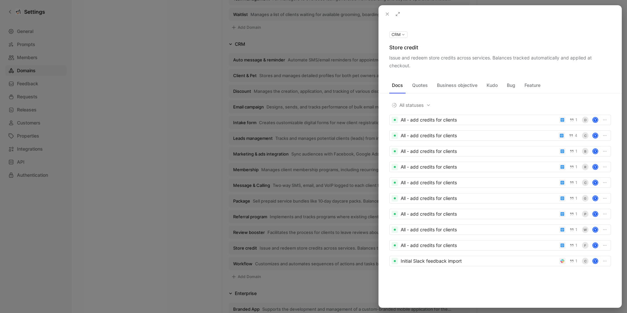
drag, startPoint x: 387, startPoint y: 57, endPoint x: 411, endPoint y: 67, distance: 25.9
click at [411, 67] on div "CRM Store credit Issue and redeem store credits across services. Balances track…" at bounding box center [500, 49] width 243 height 39
click at [245, 263] on div at bounding box center [313, 156] width 627 height 313
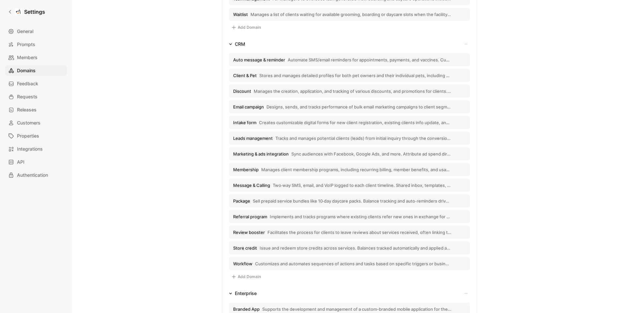
click at [243, 264] on span "Workflow" at bounding box center [242, 264] width 19 height 6
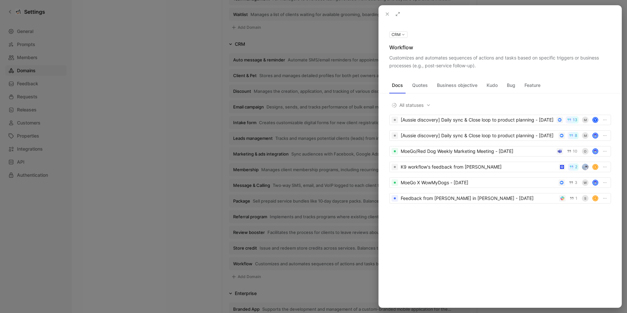
drag, startPoint x: 389, startPoint y: 56, endPoint x: 476, endPoint y: 66, distance: 88.0
click at [476, 66] on div "CRM Workflow Customizes and automates sequences of actions and tasks based on s…" at bounding box center [500, 49] width 243 height 39
click at [387, 13] on icon at bounding box center [387, 13] width 5 height 5
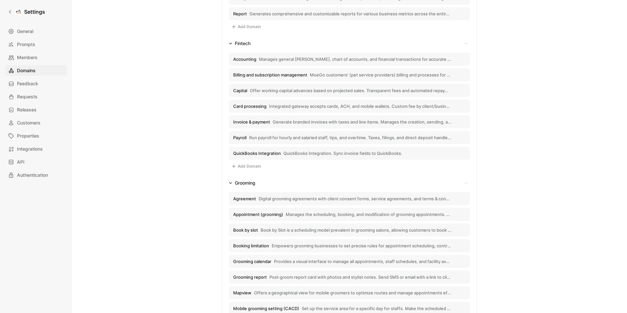
scroll to position [625, 0]
click at [256, 58] on span "Accounting Manages general [PERSON_NAME], chart of accounts, and financial tran…" at bounding box center [342, 59] width 218 height 6
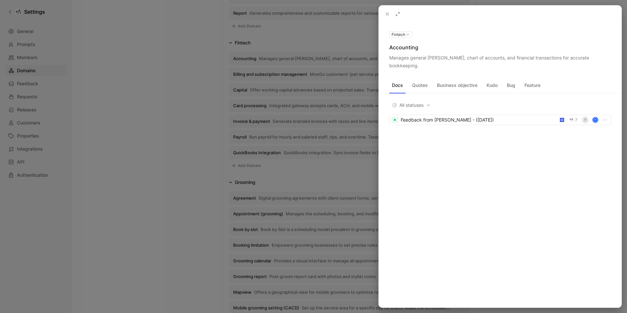
drag, startPoint x: 390, startPoint y: 58, endPoint x: 597, endPoint y: 58, distance: 206.7
click at [597, 58] on div "Manages general [PERSON_NAME], chart of accounts, and financial transactions fo…" at bounding box center [500, 62] width 222 height 16
click at [260, 75] on div at bounding box center [313, 156] width 627 height 313
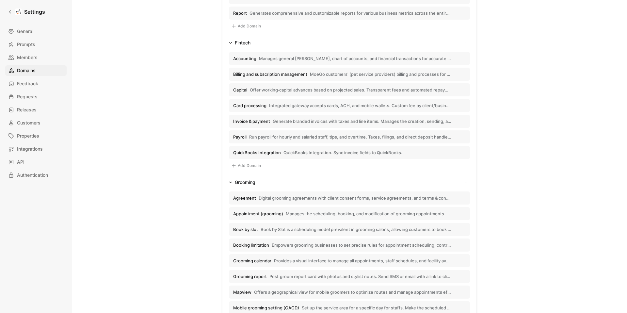
click at [271, 75] on span "Billing and subscription management" at bounding box center [270, 74] width 74 height 6
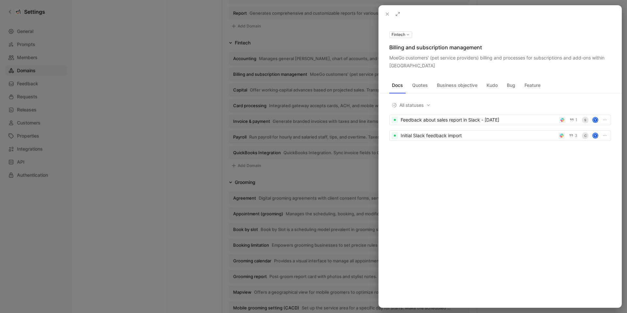
drag, startPoint x: 389, startPoint y: 58, endPoint x: 405, endPoint y: 66, distance: 17.8
click at [405, 66] on div "Fintech Billing and subscription management MoeGo customers' (pet service provi…" at bounding box center [500, 49] width 243 height 39
click at [277, 170] on div at bounding box center [313, 156] width 627 height 313
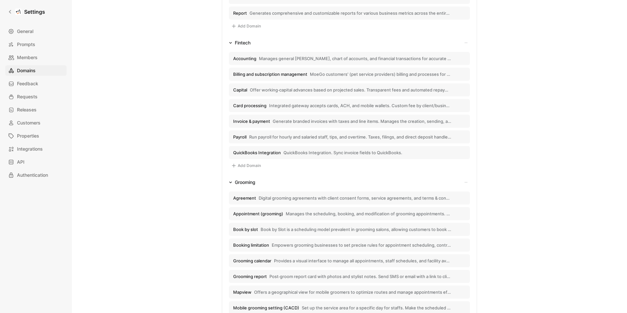
click at [295, 86] on button "Capital Offer working‑capital advances based on projected sales. Transparent fe…" at bounding box center [349, 89] width 241 height 13
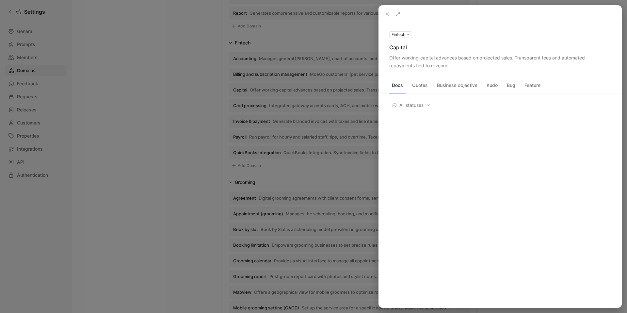
drag, startPoint x: 385, startPoint y: 56, endPoint x: 450, endPoint y: 68, distance: 65.8
click at [450, 68] on div "Fintech Capital Offer working‑capital advances based on projected sales. Transp…" at bounding box center [500, 49] width 243 height 39
click at [248, 106] on div at bounding box center [313, 156] width 627 height 313
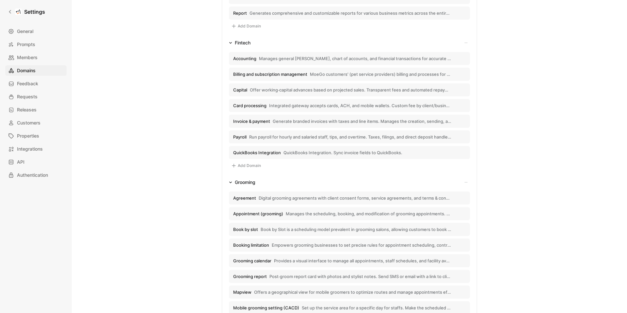
click at [257, 106] on span "Card processing" at bounding box center [249, 106] width 33 height 6
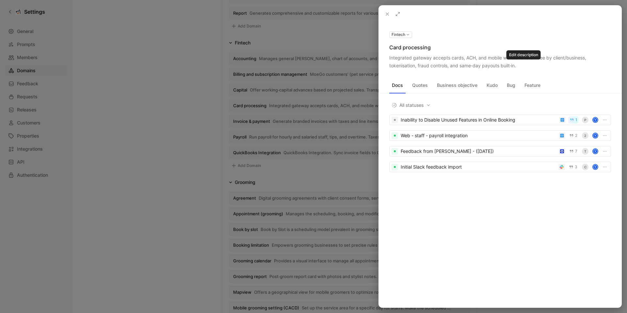
drag, startPoint x: 388, startPoint y: 57, endPoint x: 522, endPoint y: 66, distance: 134.2
click at [522, 66] on div "Fintech Card processing Integrated gateway accepts cards, ACH, and mobile walle…" at bounding box center [500, 49] width 243 height 39
click at [387, 13] on icon at bounding box center [387, 13] width 5 height 5
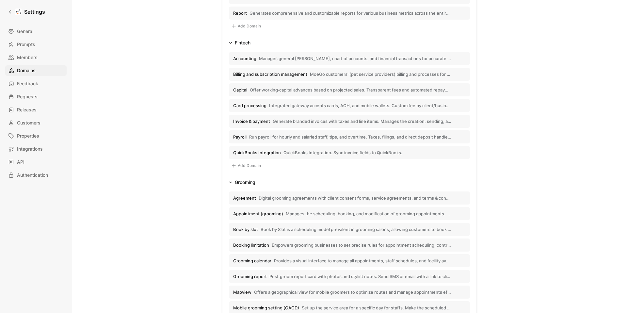
click at [258, 120] on span "Invoice & payment" at bounding box center [251, 121] width 37 height 6
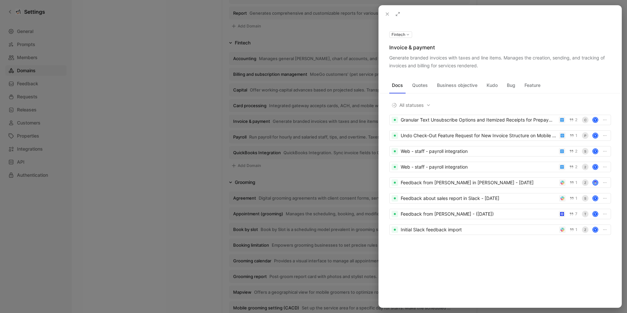
drag, startPoint x: 388, startPoint y: 58, endPoint x: 480, endPoint y: 67, distance: 92.5
click at [480, 67] on div "Fintech Invoice & payment Generate branded invoices with taxes and line items. …" at bounding box center [500, 49] width 243 height 39
click at [388, 15] on icon at bounding box center [387, 13] width 5 height 5
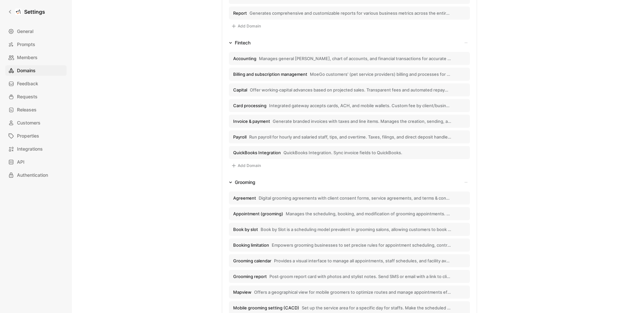
click at [239, 138] on span "Payroll" at bounding box center [239, 137] width 13 height 6
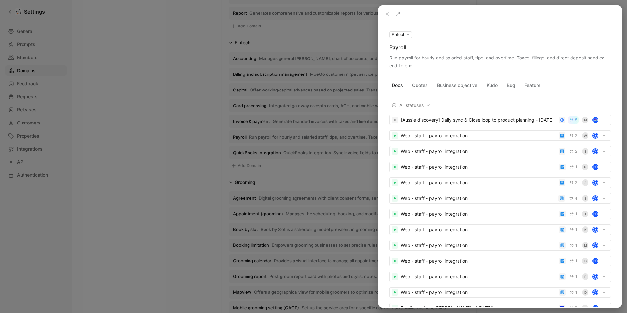
drag, startPoint x: 389, startPoint y: 57, endPoint x: 414, endPoint y: 64, distance: 26.1
click at [414, 64] on div "Run payroll for hourly and salaried staff, tips, and overtime. Taxes, filings, …" at bounding box center [500, 62] width 222 height 16
click at [387, 14] on icon at bounding box center [387, 13] width 5 height 5
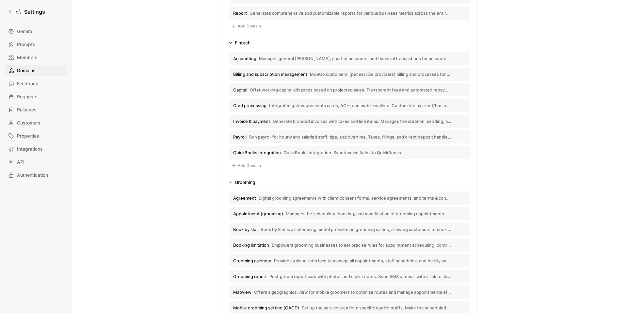
click at [243, 153] on span "QuickBooks Integration" at bounding box center [257, 153] width 48 height 6
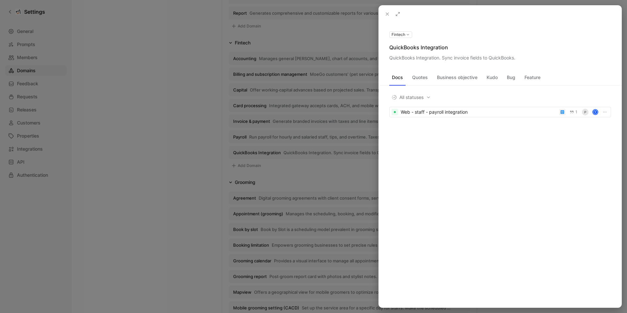
drag, startPoint x: 387, startPoint y: 56, endPoint x: 514, endPoint y: 60, distance: 126.7
click at [514, 60] on div "Fintech QuickBooks Integration QuickBooks Integration. Sync invoice fields to Q…" at bounding box center [500, 45] width 243 height 31
click at [387, 14] on icon at bounding box center [387, 13] width 5 height 5
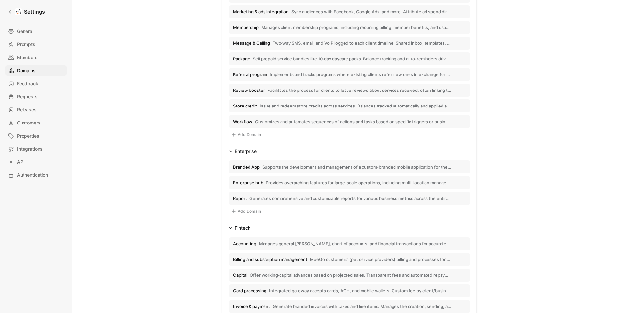
scroll to position [435, 0]
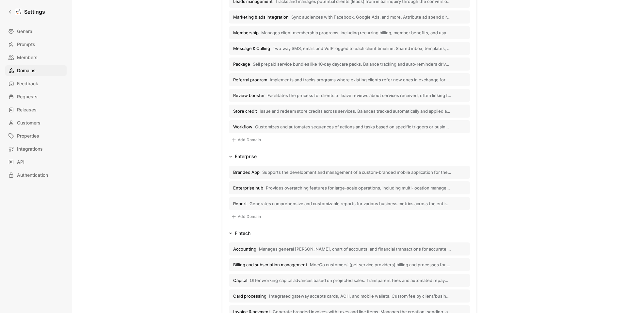
click at [246, 173] on span "Branded App" at bounding box center [246, 172] width 26 height 6
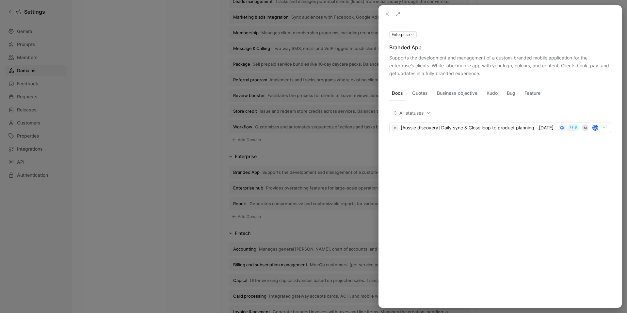
drag, startPoint x: 491, startPoint y: 74, endPoint x: 386, endPoint y: 57, distance: 106.6
click at [386, 57] on div "Enterprise Branded App Supports the development and management of a custom-bran…" at bounding box center [500, 53] width 243 height 47
click at [243, 188] on div at bounding box center [313, 156] width 627 height 313
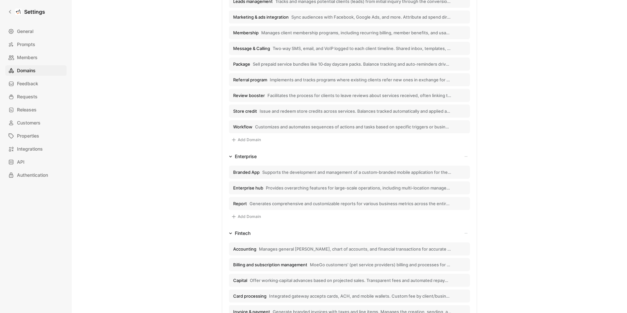
click at [248, 188] on span "Enterprise hub" at bounding box center [248, 188] width 30 height 6
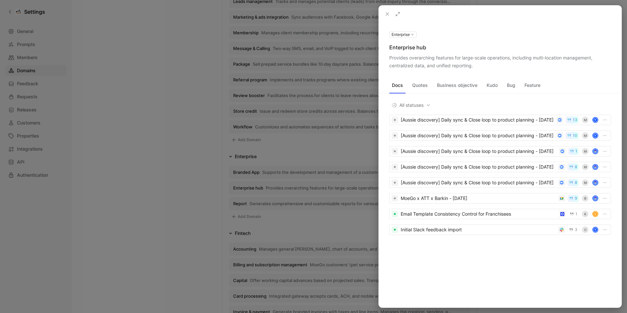
drag, startPoint x: 472, startPoint y: 67, endPoint x: 389, endPoint y: 56, distance: 83.3
click at [389, 56] on div "Provides overarching features for large-scale operations, including multi-locat…" at bounding box center [500, 62] width 222 height 16
click at [235, 195] on div at bounding box center [313, 156] width 627 height 313
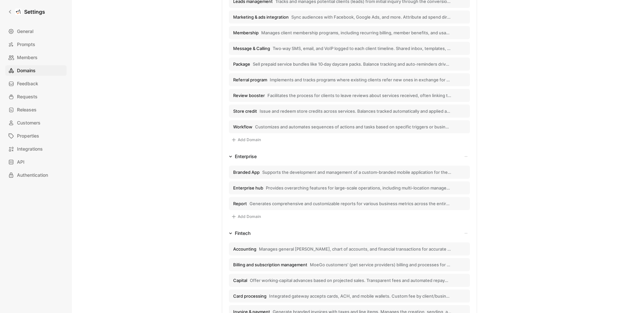
click at [236, 202] on span "Report" at bounding box center [240, 203] width 14 height 6
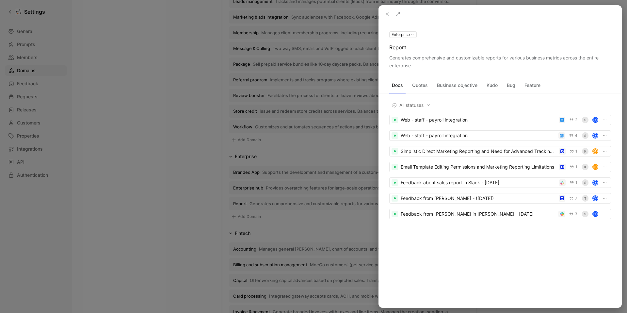
drag, startPoint x: 411, startPoint y: 67, endPoint x: 389, endPoint y: 58, distance: 24.0
click at [389, 58] on div "Generates comprehensive and customizable reports for various business metrics a…" at bounding box center [500, 62] width 222 height 16
click at [385, 15] on icon at bounding box center [387, 13] width 5 height 5
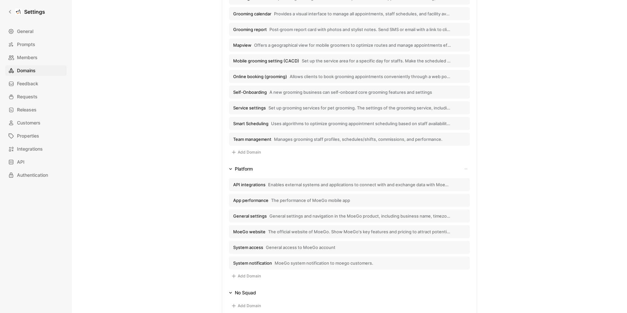
scroll to position [870, 0]
click at [247, 185] on span "API integrations" at bounding box center [249, 186] width 32 height 6
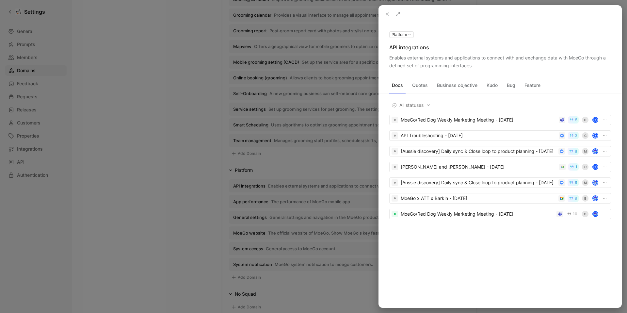
drag, startPoint x: 388, startPoint y: 56, endPoint x: 473, endPoint y: 68, distance: 85.4
click at [473, 68] on div "Platform API integrations Enables external systems and applications to connect …" at bounding box center [500, 49] width 243 height 39
click at [279, 192] on div at bounding box center [313, 156] width 627 height 313
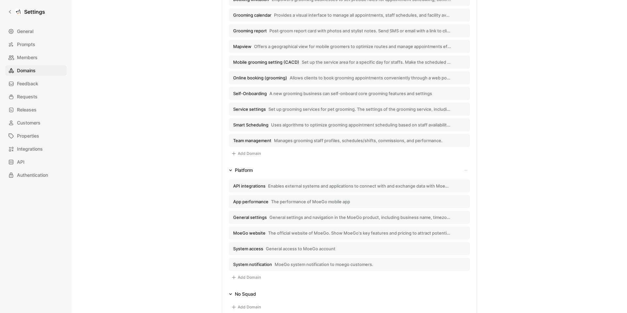
click at [286, 200] on span "The performance of MoeGo mobile app" at bounding box center [310, 202] width 79 height 6
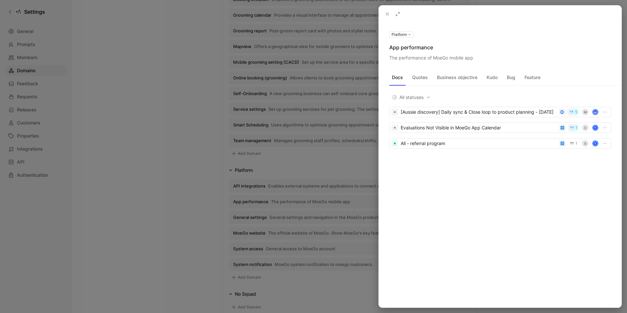
drag, startPoint x: 390, startPoint y: 58, endPoint x: 473, endPoint y: 58, distance: 83.6
click at [473, 58] on div "The performance of MoeGo mobile app" at bounding box center [500, 58] width 222 height 8
click at [243, 218] on div at bounding box center [313, 156] width 627 height 313
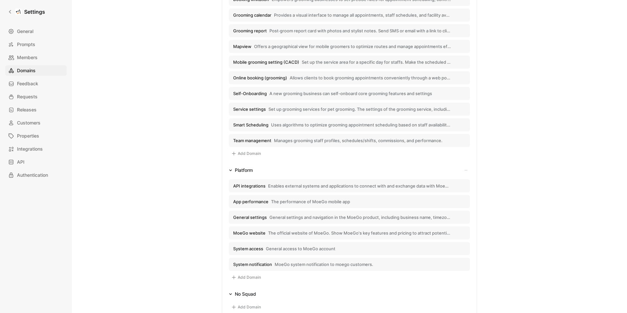
click at [254, 215] on span "General settings" at bounding box center [250, 217] width 34 height 6
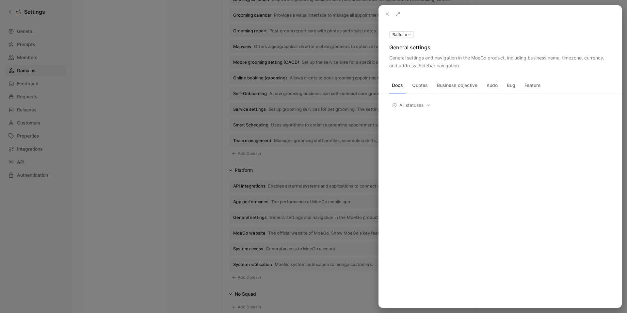
drag, startPoint x: 388, startPoint y: 58, endPoint x: 458, endPoint y: 67, distance: 70.5
click at [458, 67] on div "Platform General settings General settings and navigation in the MoeGo product,…" at bounding box center [500, 49] width 243 height 39
click at [246, 231] on div at bounding box center [313, 156] width 627 height 313
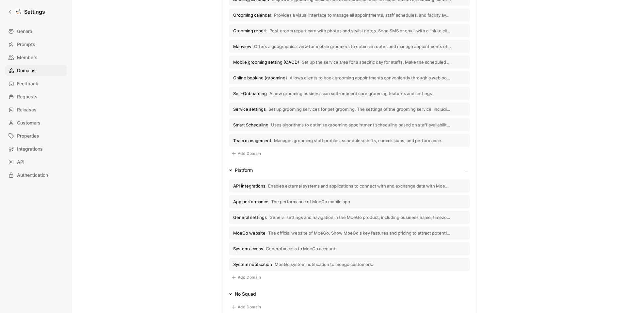
click at [247, 227] on button "MoeGo website The official website of MoeGo. Show MoeGo's key features and pric…" at bounding box center [349, 232] width 241 height 13
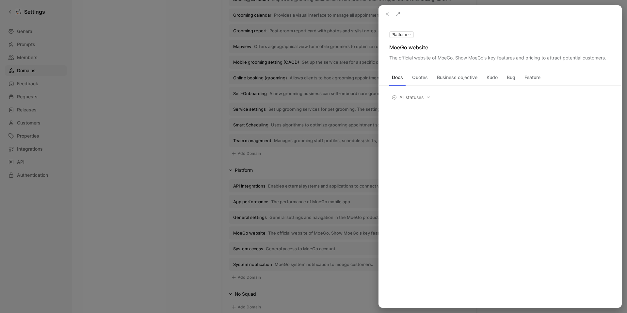
drag, startPoint x: 390, startPoint y: 57, endPoint x: 607, endPoint y: 60, distance: 217.5
click at [607, 60] on div "The official website of MoeGo. Show MoeGo's key features and pricing to attract…" at bounding box center [500, 58] width 222 height 8
click at [251, 248] on div at bounding box center [313, 156] width 627 height 313
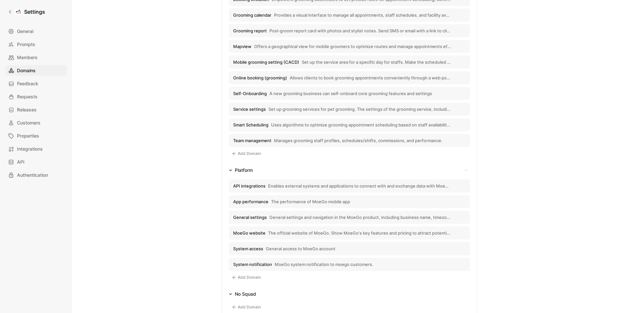
click at [251, 248] on span "System access" at bounding box center [248, 249] width 30 height 6
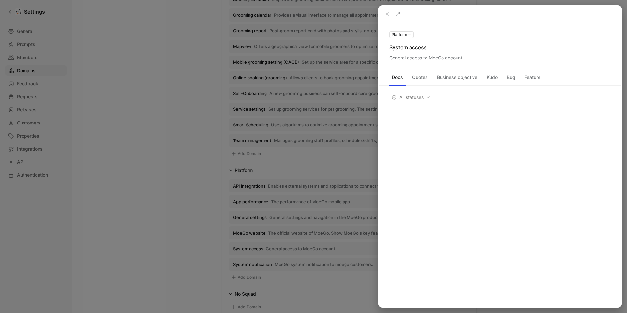
drag, startPoint x: 389, startPoint y: 58, endPoint x: 464, endPoint y: 60, distance: 75.5
click at [464, 60] on div "General access to MoeGo account" at bounding box center [500, 58] width 222 height 8
click at [257, 265] on div at bounding box center [313, 156] width 627 height 313
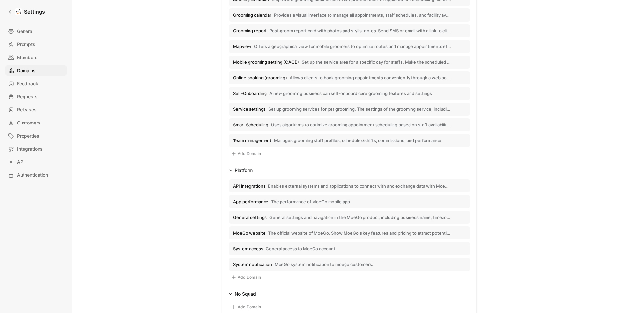
click at [263, 262] on span "System notification" at bounding box center [252, 264] width 39 height 6
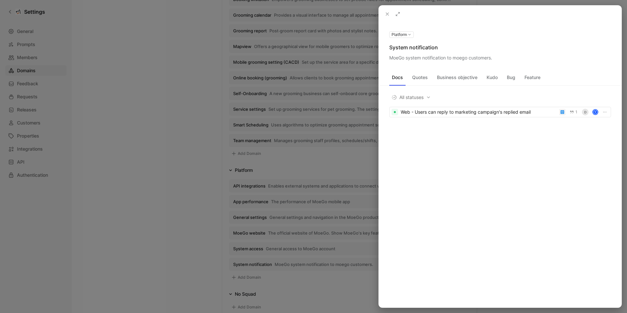
drag, startPoint x: 389, startPoint y: 58, endPoint x: 495, endPoint y: 60, distance: 105.5
click at [495, 60] on div "MoeGo system notification to moego customers." at bounding box center [500, 58] width 222 height 8
click at [385, 13] on icon at bounding box center [387, 13] width 5 height 5
